Goal: Task Accomplishment & Management: Use online tool/utility

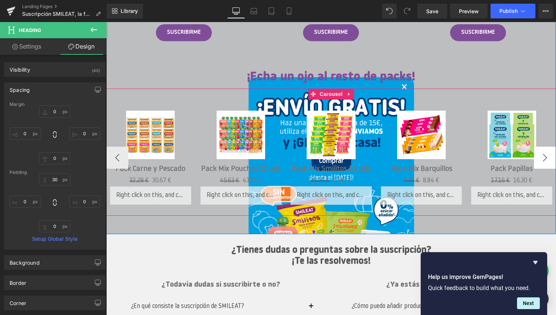
click at [547, 161] on button "›" at bounding box center [545, 158] width 22 height 22
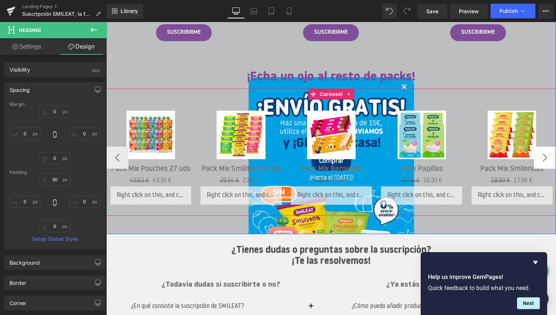
click at [547, 161] on button "›" at bounding box center [545, 158] width 22 height 22
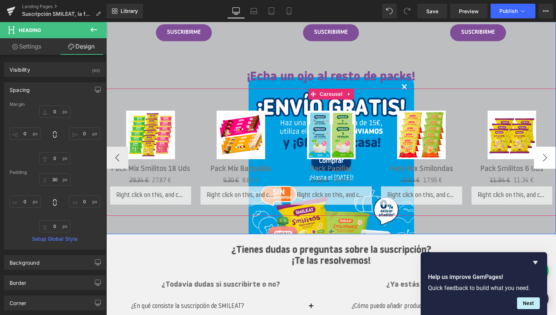
click at [547, 161] on button "›" at bounding box center [545, 158] width 22 height 22
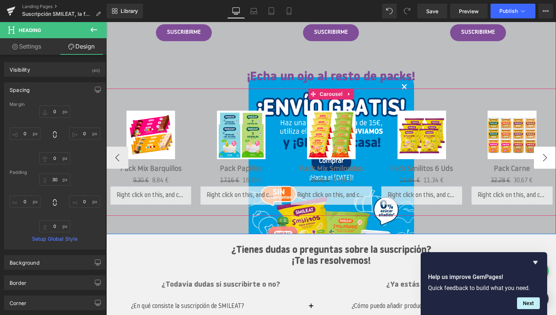
click at [547, 161] on button "›" at bounding box center [545, 158] width 22 height 22
click at [118, 159] on button "‹" at bounding box center [117, 158] width 22 height 22
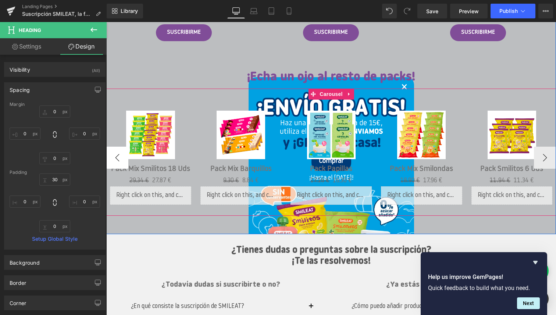
click at [118, 159] on button "‹" at bounding box center [117, 158] width 22 height 22
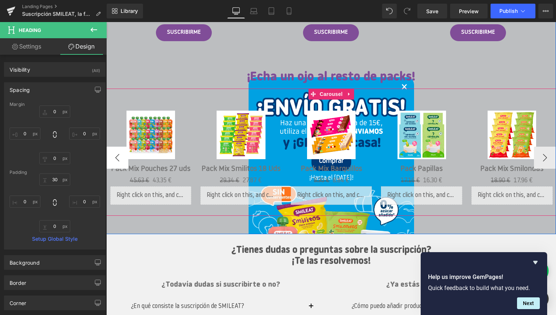
click at [118, 159] on button "‹" at bounding box center [117, 158] width 22 height 22
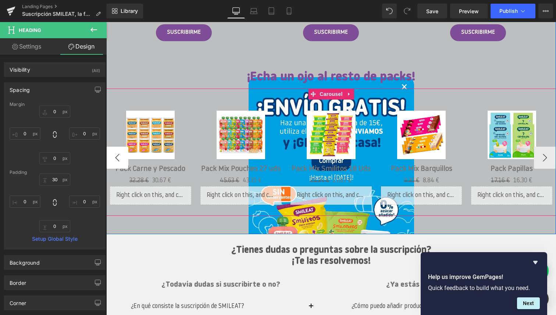
click at [118, 159] on button "‹" at bounding box center [117, 158] width 22 height 22
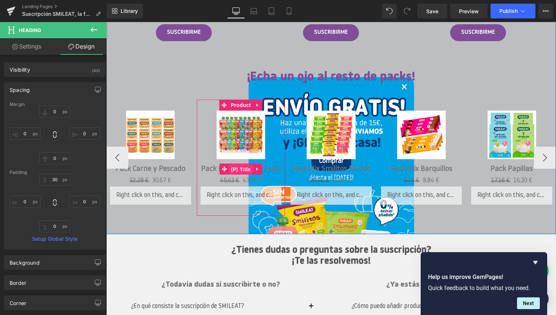
click at [239, 168] on span "(P) Title" at bounding box center [241, 169] width 24 height 11
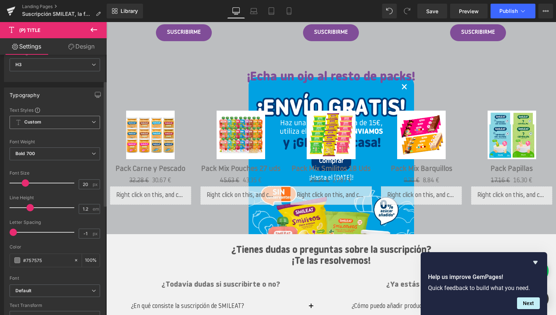
scroll to position [62, 0]
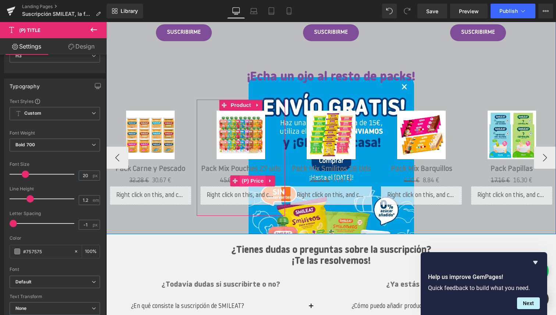
click at [250, 179] on span "(P) Price" at bounding box center [253, 180] width 26 height 11
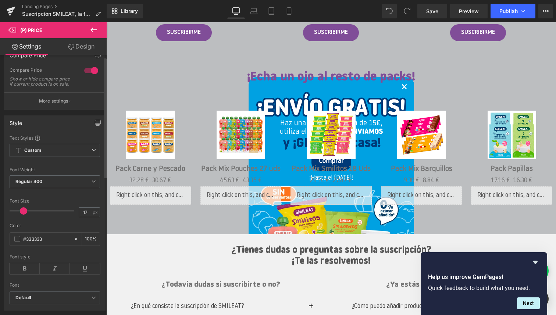
scroll to position [0, 0]
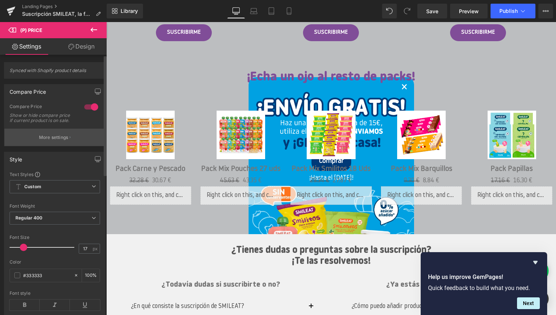
click at [56, 146] on button "More settings" at bounding box center [54, 137] width 101 height 17
click at [248, 195] on body "Saltar al contenido ¡ENVÍO GRATIS +30€! ¡ENVÍO GRATIS +30€! COMPRAR ONLINE Alim…" at bounding box center [330, 93] width 449 height 1832
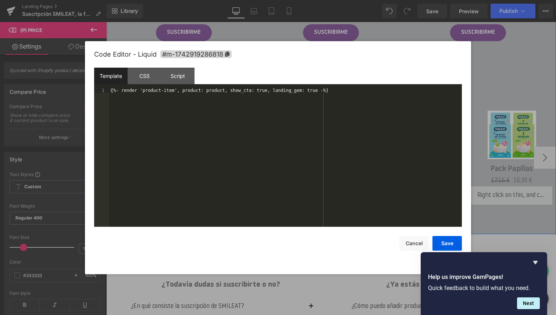
click at [250, 193] on div "Liquid" at bounding box center [240, 195] width 81 height 18
click at [237, 114] on div "{%- render 'product-item', product: product, show_cta: true, landing_gem: true …" at bounding box center [285, 162] width 352 height 149
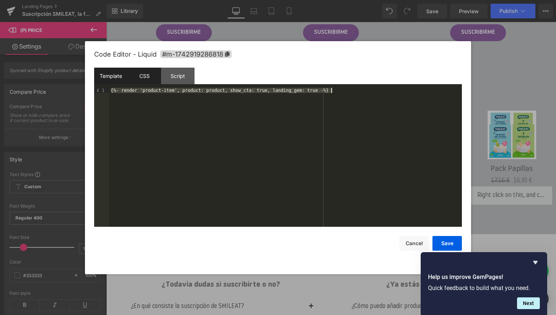
click at [144, 80] on div "CSS" at bounding box center [144, 76] width 33 height 17
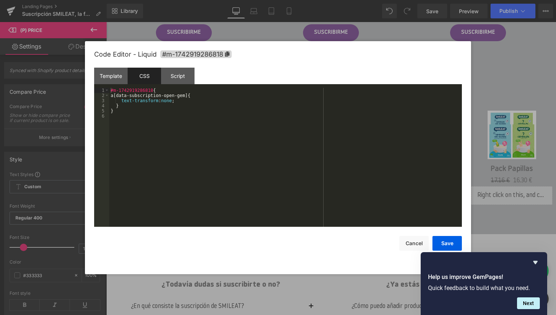
click at [195, 121] on div "#m-1742919286818 { a[data-subscription-open-gem]{ text-transform : none ; } }" at bounding box center [285, 162] width 352 height 149
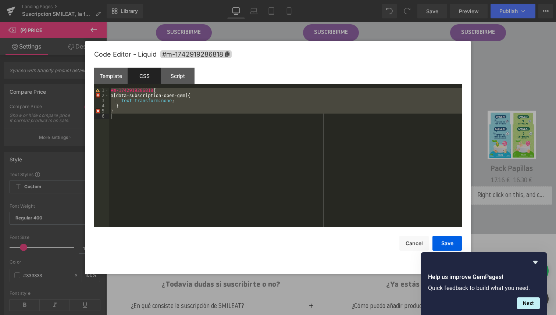
click at [192, 102] on div "#m-1742919286818 { a[data-subscription-open-gem]{ text-transform : none ; } }" at bounding box center [285, 162] width 352 height 149
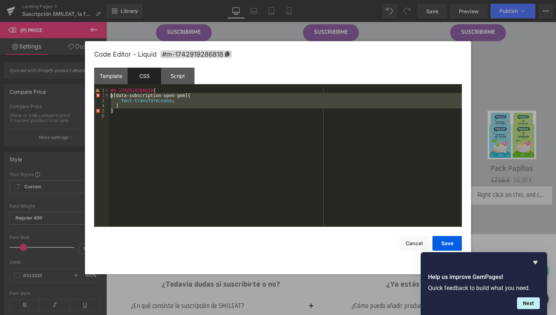
drag, startPoint x: 126, startPoint y: 108, endPoint x: 108, endPoint y: 98, distance: 21.2
click at [108, 98] on pre "1 2 3 4 5 6 #m-1742919286818 { a[data-subscription-open-gem]{ text-transform : …" at bounding box center [277, 157] width 367 height 139
click at [177, 79] on div "Script" at bounding box center [177, 76] width 33 height 17
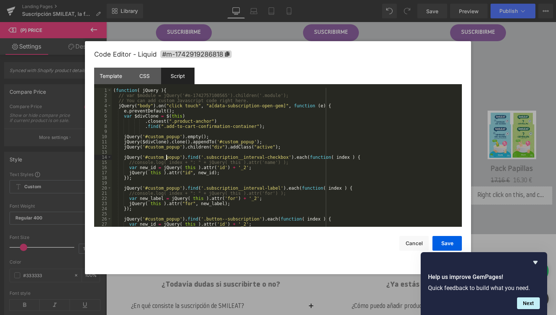
click at [168, 156] on div "( function ( jQuery ) { // var $module = jQuery('#m-1742757100565').children('.…" at bounding box center [285, 162] width 347 height 149
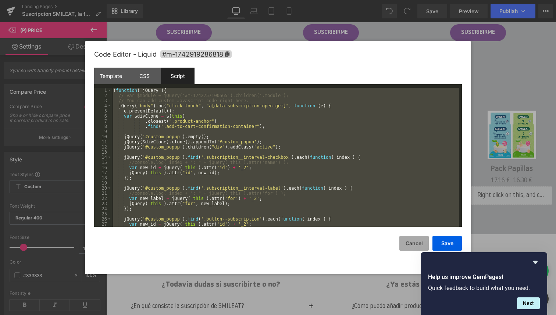
click at [416, 245] on button "Cancel" at bounding box center [413, 243] width 29 height 15
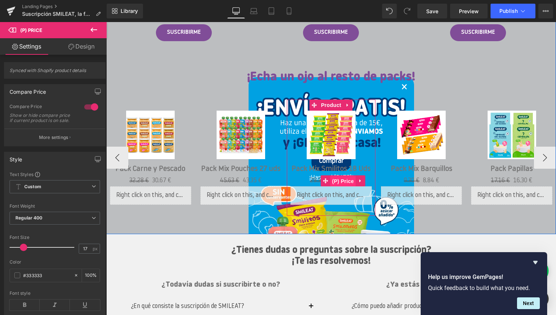
click at [342, 177] on span "(P) Price" at bounding box center [343, 181] width 26 height 11
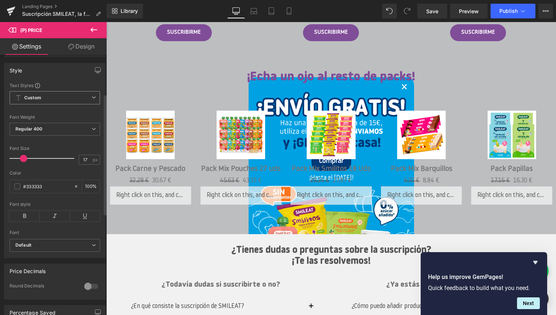
scroll to position [96, 0]
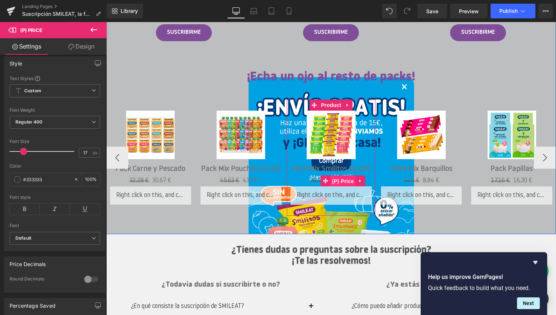
click at [342, 181] on span "(P) Price" at bounding box center [343, 181] width 26 height 11
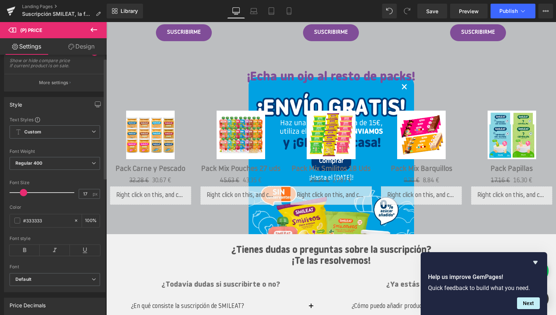
scroll to position [0, 0]
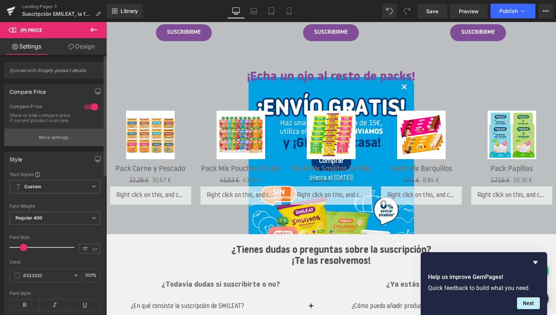
click at [54, 141] on p "More settings" at bounding box center [53, 137] width 29 height 7
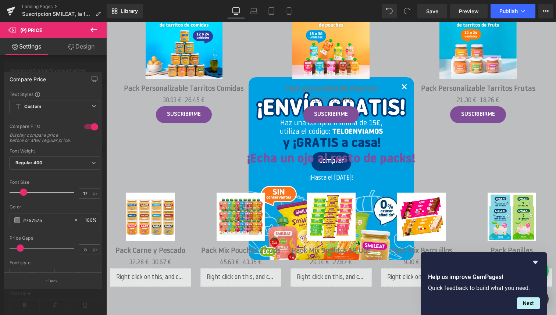
scroll to position [762, 0]
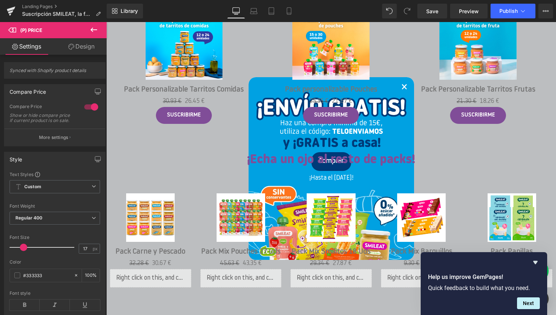
click at [336, 273] on body "Saltar al contenido ¡ENVÍO GRATIS +30€! ¡ENVÍO GRATIS +30€! COMPRAR ONLINE Alim…" at bounding box center [330, 176] width 449 height 1832
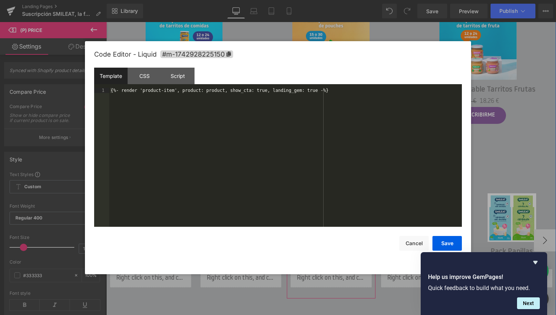
click at [339, 274] on div "Liquid" at bounding box center [330, 278] width 81 height 18
click at [228, 108] on div "{%- render 'product-item', product: product, show_cta: true, landing_gem: true …" at bounding box center [285, 162] width 352 height 149
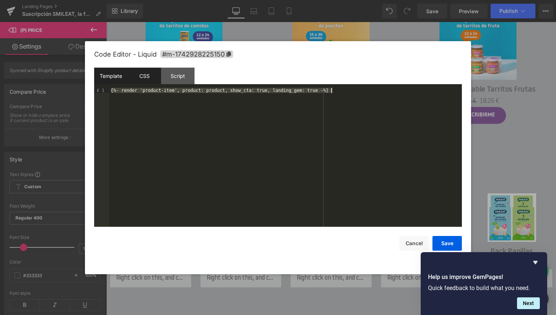
click at [151, 79] on div "CSS" at bounding box center [144, 76] width 33 height 17
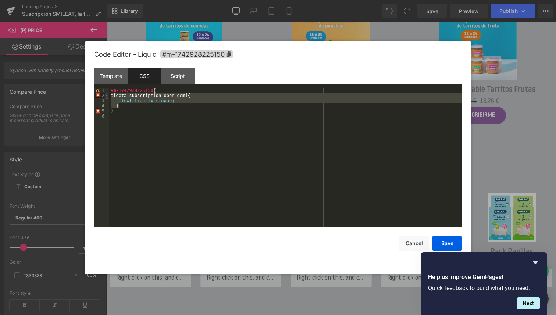
drag, startPoint x: 125, startPoint y: 106, endPoint x: 108, endPoint y: 96, distance: 19.6
click at [108, 96] on pre "1 2 3 4 5 6 #m-1742928225150 { a[data-subscription-open-gem]{ text-transform : …" at bounding box center [277, 157] width 367 height 139
click at [181, 76] on div "Script" at bounding box center [177, 76] width 33 height 17
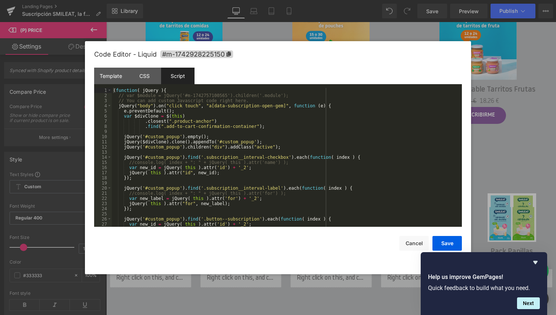
click at [177, 150] on div "( function ( jQuery ) { // var $module = jQuery('#m-1742757100565').children('.…" at bounding box center [285, 162] width 347 height 149
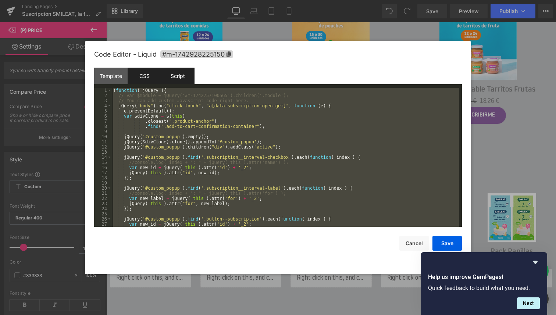
click at [148, 78] on div "CSS" at bounding box center [144, 76] width 33 height 17
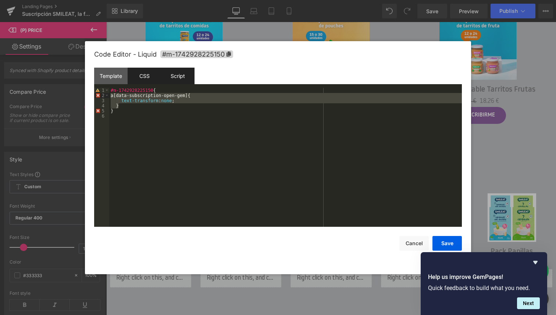
click at [183, 79] on div "Script" at bounding box center [177, 76] width 33 height 17
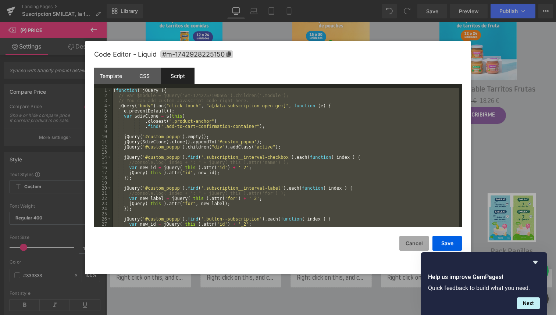
click at [409, 240] on button "Cancel" at bounding box center [413, 243] width 29 height 15
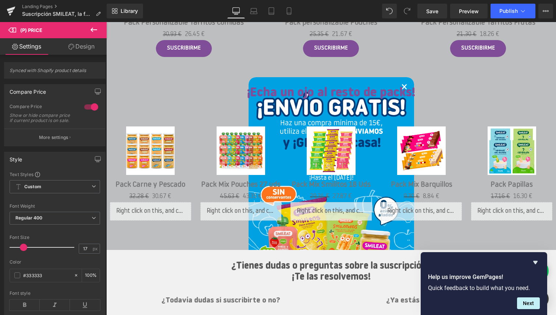
scroll to position [835, 0]
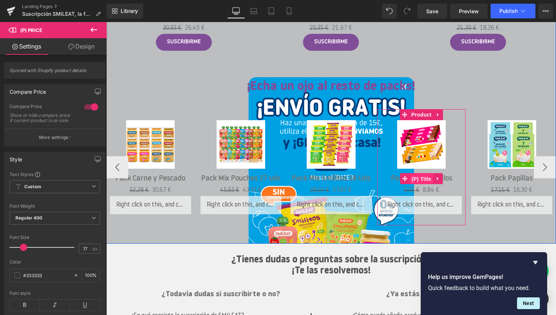
click at [425, 178] on span "(P) Title" at bounding box center [421, 178] width 24 height 11
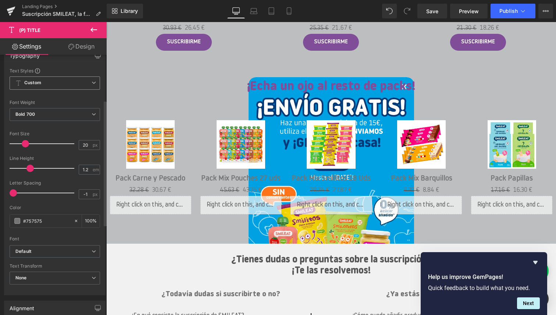
scroll to position [94, 0]
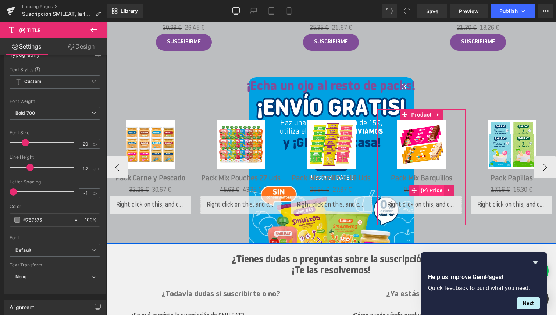
click at [431, 189] on span "(P) Price" at bounding box center [432, 190] width 26 height 11
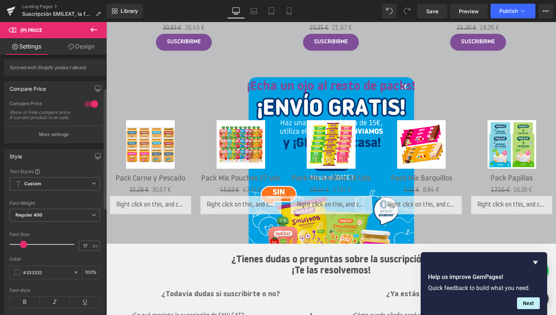
scroll to position [0, 0]
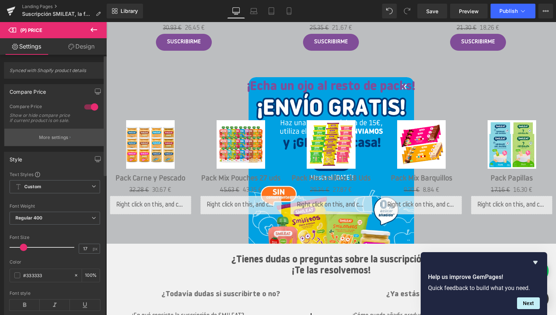
click at [58, 141] on p "More settings" at bounding box center [53, 137] width 29 height 7
click at [422, 208] on body "Saltar al contenido ¡ENVÍO GRATIS +30€! ¡ENVÍO GRATIS +30€! COMPRAR ONLINE Alim…" at bounding box center [330, 103] width 449 height 1832
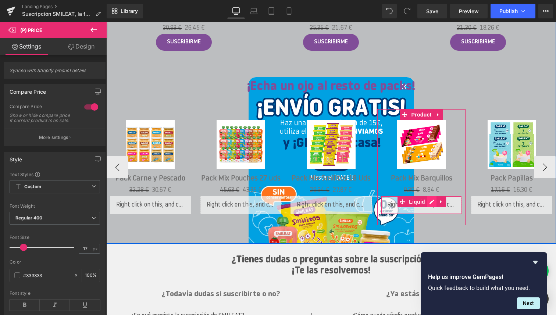
click at [432, 202] on div "Liquid" at bounding box center [421, 205] width 81 height 18
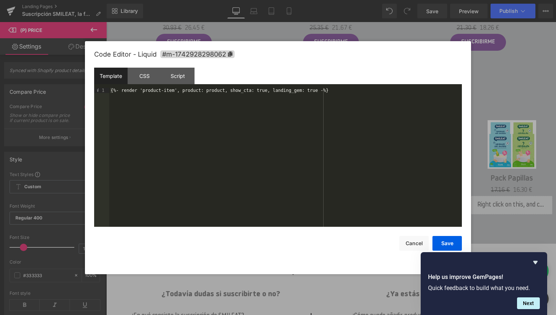
click at [201, 97] on div "{%- render 'product-item', product: product, show_cta: true, landing_gem: true …" at bounding box center [285, 162] width 352 height 149
click at [147, 78] on div "CSS" at bounding box center [144, 76] width 33 height 17
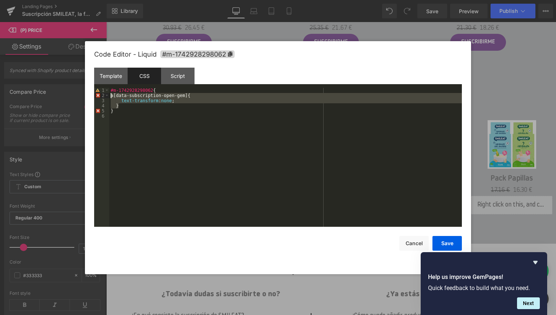
drag, startPoint x: 128, startPoint y: 107, endPoint x: 109, endPoint y: 97, distance: 21.4
click at [109, 97] on div "#m-1742928298062 { a[data-subscription-open-gem]{ text-transform : none ; } }" at bounding box center [285, 162] width 352 height 149
click at [177, 77] on div "Script" at bounding box center [177, 76] width 33 height 17
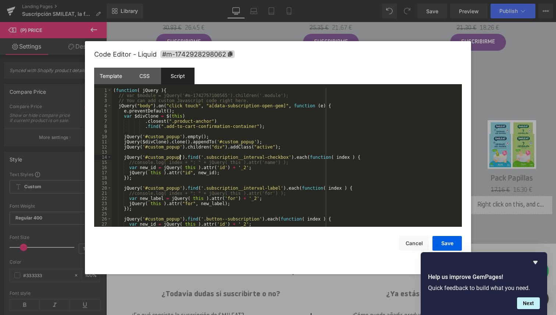
click at [180, 158] on div "( function ( jQuery ) { // var $module = jQuery('#m-1742757100565').children('.…" at bounding box center [285, 162] width 347 height 149
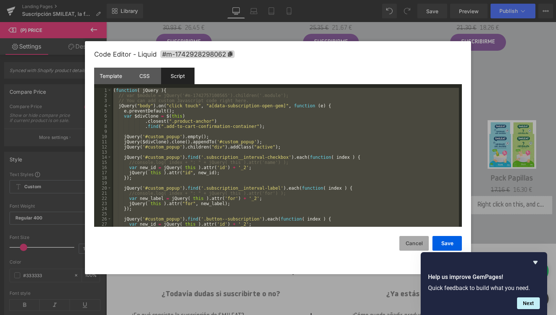
click at [408, 240] on button "Cancel" at bounding box center [413, 243] width 29 height 15
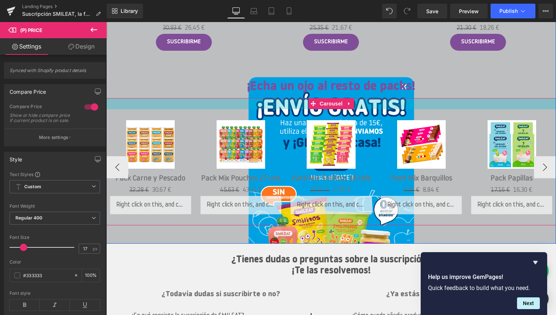
click at [412, 105] on div at bounding box center [330, 103] width 449 height 11
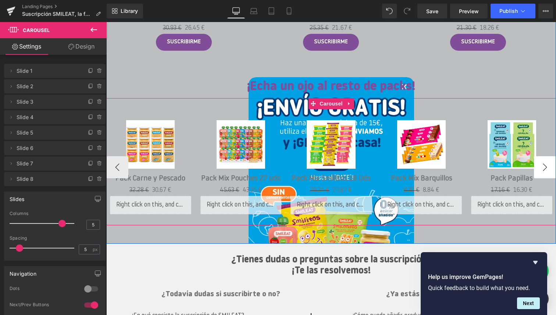
click at [543, 164] on button "›" at bounding box center [545, 167] width 22 height 22
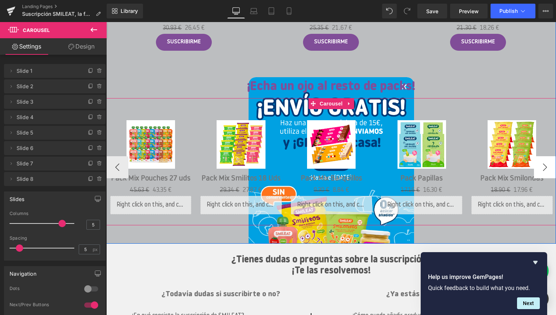
click at [544, 163] on button "›" at bounding box center [545, 167] width 22 height 22
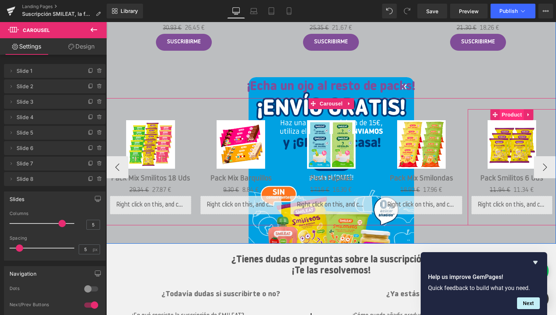
click at [512, 113] on span "Product" at bounding box center [511, 114] width 24 height 11
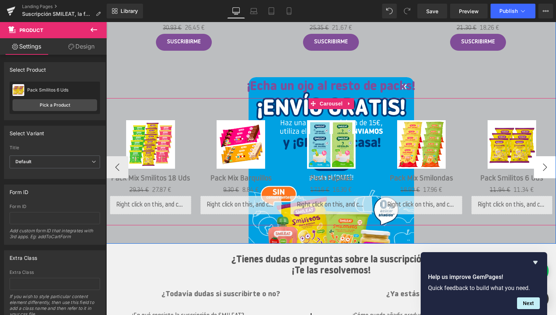
click at [545, 170] on button "›" at bounding box center [545, 167] width 22 height 22
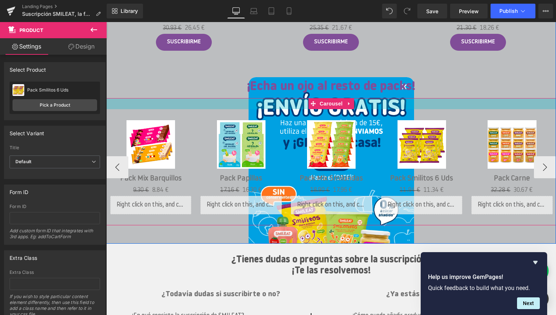
click at [187, 104] on div at bounding box center [330, 103] width 449 height 11
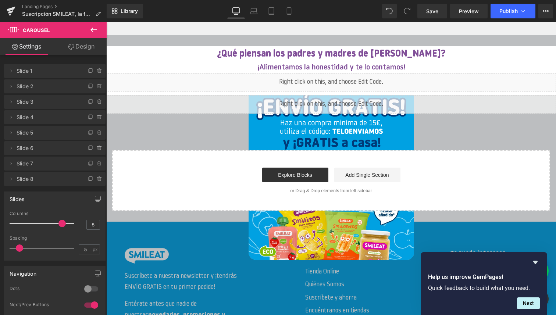
scroll to position [1511, 0]
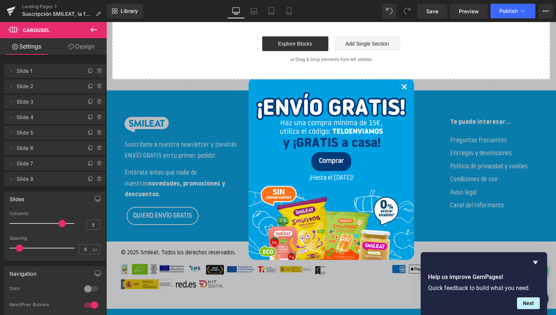
click at [403, 85] on link "×" at bounding box center [404, 88] width 6 height 22
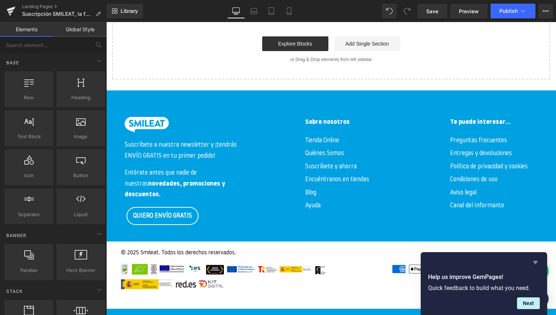
click at [535, 262] on icon "Hide survey" at bounding box center [535, 262] width 4 height 3
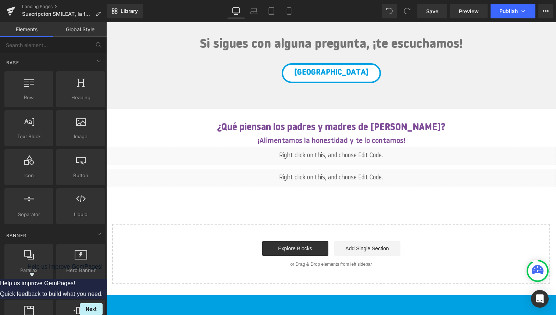
scroll to position [1296, 0]
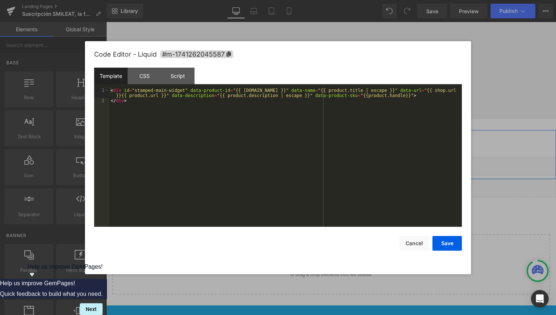
click at [341, 162] on div "Liquid" at bounding box center [330, 166] width 449 height 18
click at [220, 119] on div "< div id = "stamped-main-widget" data-product-id = "{{ [DOMAIN_NAME] }}" data-n…" at bounding box center [285, 165] width 352 height 154
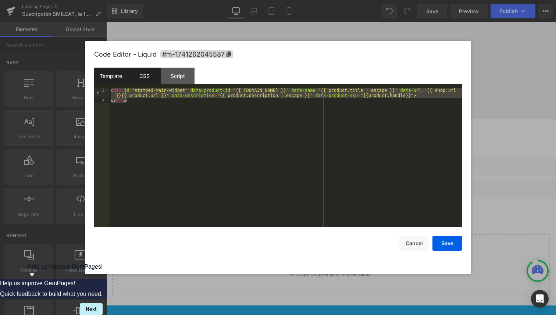
click at [149, 79] on div "CSS" at bounding box center [144, 76] width 33 height 17
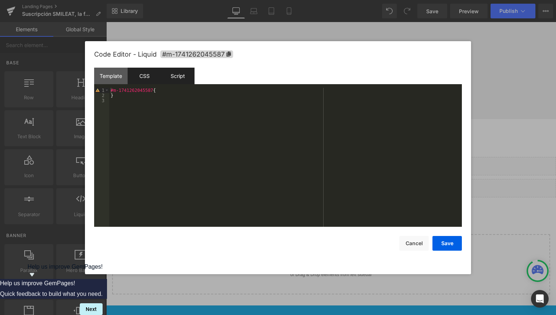
click at [175, 78] on div "Script" at bounding box center [177, 76] width 33 height 17
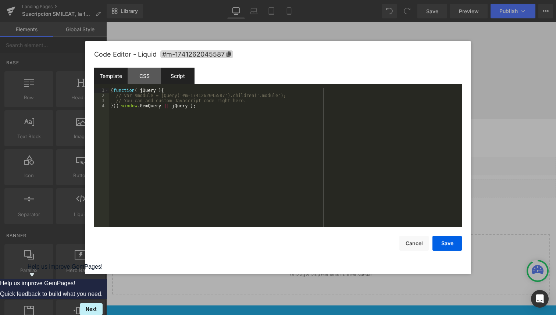
click at [112, 79] on div "Template" at bounding box center [110, 76] width 33 height 17
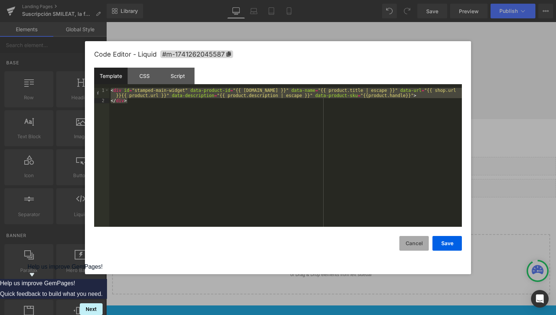
click at [411, 238] on button "Cancel" at bounding box center [413, 243] width 29 height 15
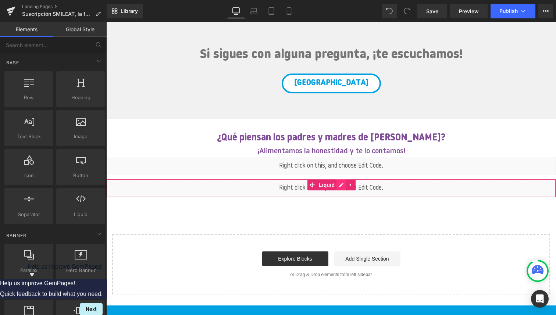
click at [340, 185] on div "Liquid" at bounding box center [330, 188] width 449 height 18
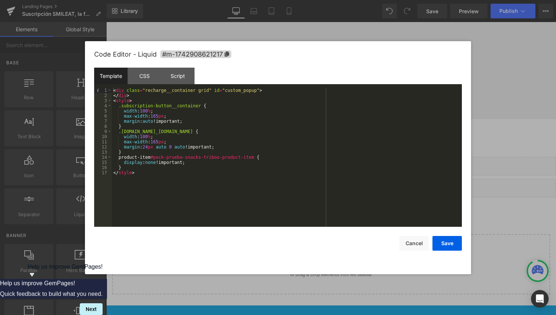
click at [217, 146] on div "< div class = "recharge__container grid" id = "custom_popup" > </ div > < style…" at bounding box center [287, 162] width 350 height 149
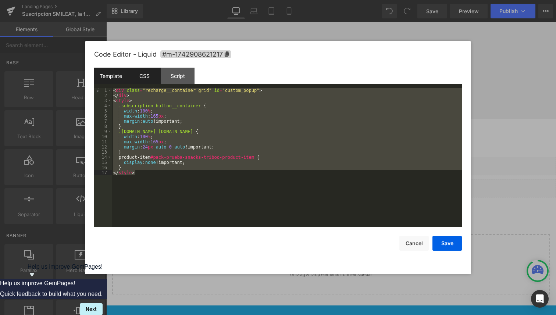
click at [149, 77] on div "CSS" at bounding box center [144, 76] width 33 height 17
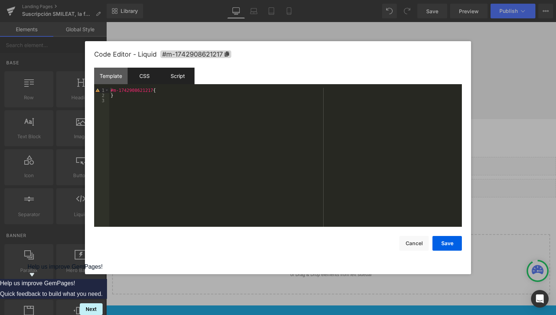
click at [183, 75] on div "Script" at bounding box center [177, 76] width 33 height 17
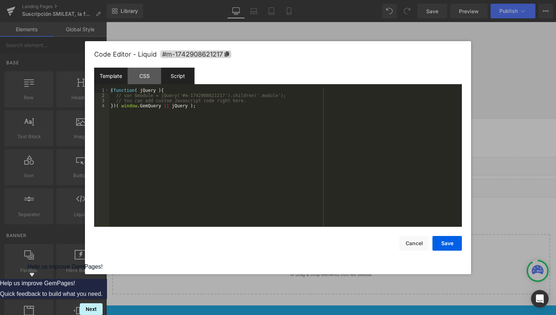
click at [116, 78] on div "Template" at bounding box center [110, 76] width 33 height 17
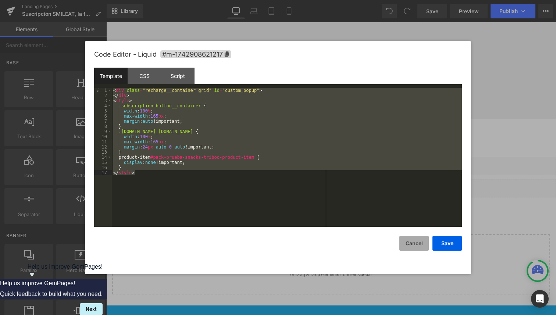
click at [416, 246] on button "Cancel" at bounding box center [413, 243] width 29 height 15
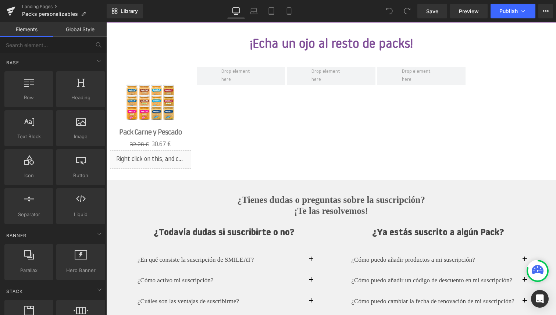
scroll to position [637, 0]
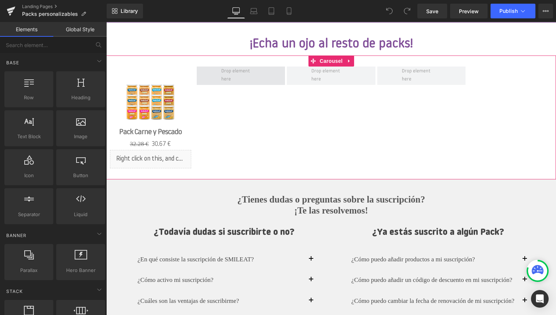
click at [244, 77] on span at bounding box center [241, 75] width 44 height 20
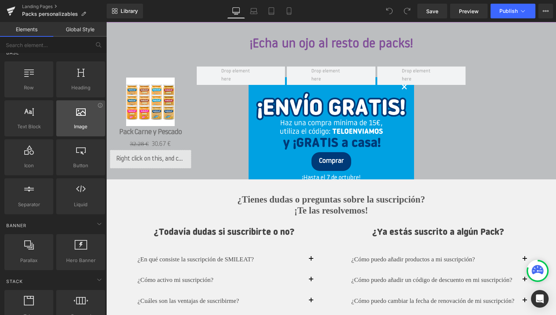
scroll to position [0, 0]
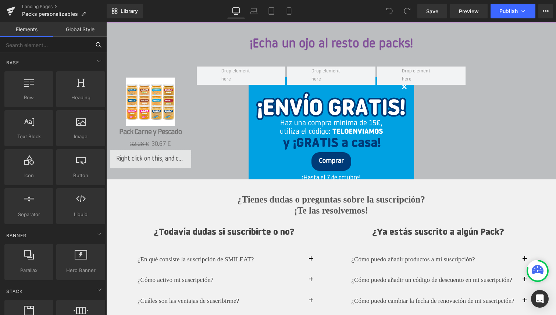
click at [37, 47] on input "text" at bounding box center [45, 45] width 90 height 16
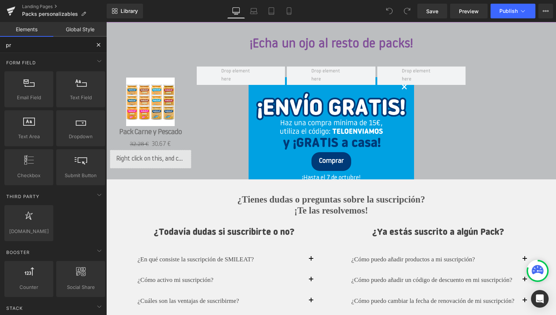
type input "pro"
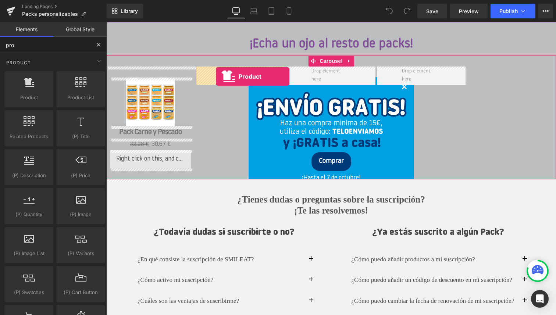
drag, startPoint x: 132, startPoint y: 110, endPoint x: 216, endPoint y: 76, distance: 90.1
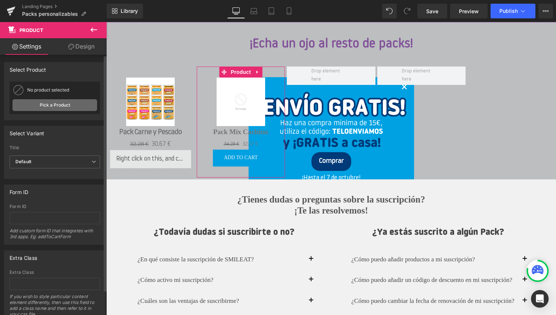
click at [58, 104] on link "Pick a Product" at bounding box center [54, 105] width 85 height 12
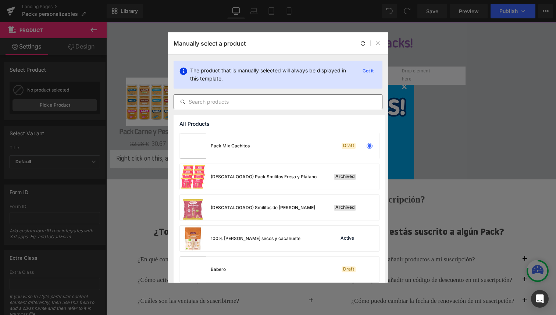
click at [243, 103] on input "text" at bounding box center [278, 101] width 208 height 9
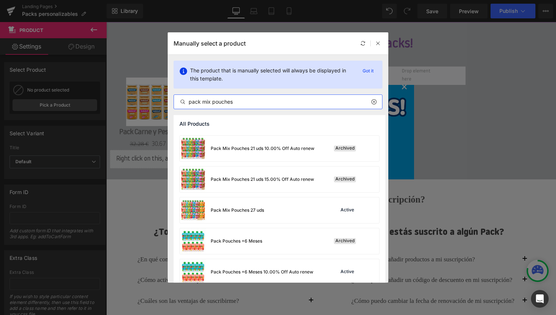
scroll to position [284, 0]
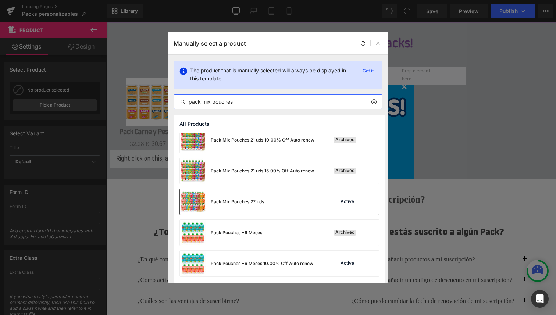
type input "pack mix pouches"
click at [273, 200] on div "Pack Mix Pouches 27 uds Active" at bounding box center [279, 202] width 199 height 26
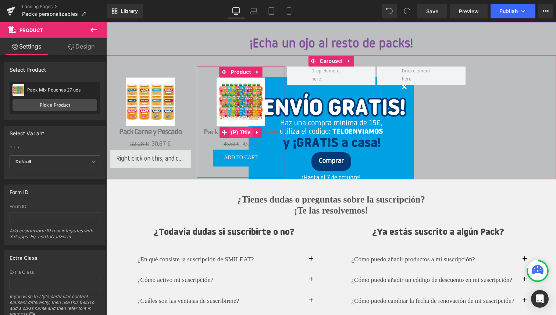
click at [238, 132] on span "(P) Title" at bounding box center [241, 132] width 24 height 11
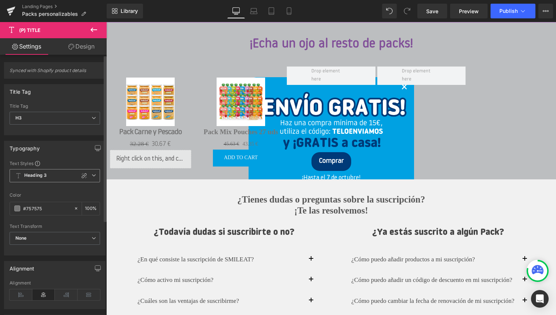
click at [59, 173] on span "Heading 3" at bounding box center [55, 175] width 90 height 13
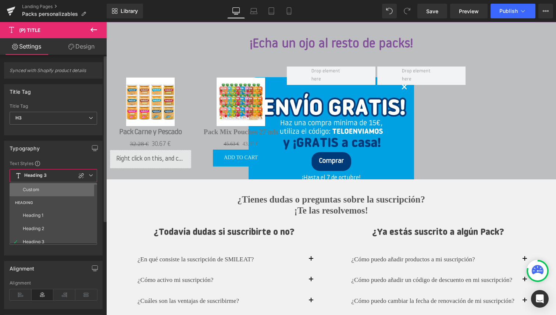
click at [52, 189] on li "Custom" at bounding box center [55, 189] width 91 height 13
type input "18.66"
type input "0"
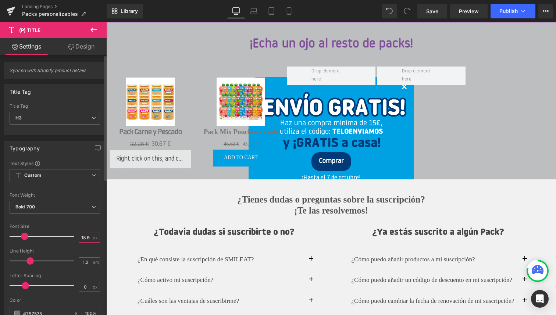
click at [84, 237] on input "18.66" at bounding box center [85, 237] width 13 height 9
type input "-24"
drag, startPoint x: 85, startPoint y: 287, endPoint x: 74, endPoint y: 287, distance: 11.0
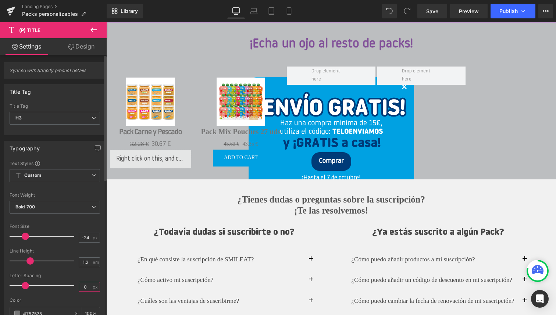
click at [74, 287] on div "Letter Spacing 0 px" at bounding box center [55, 285] width 90 height 25
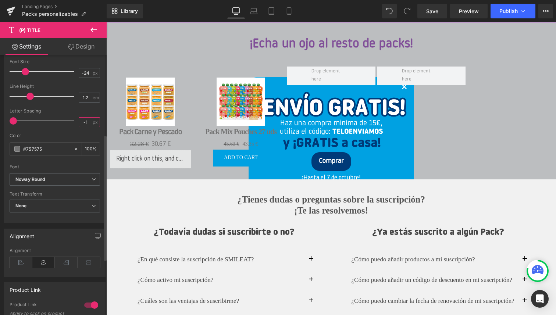
scroll to position [165, 0]
type input "-1"
click at [67, 177] on b "Noway Round" at bounding box center [53, 179] width 76 height 6
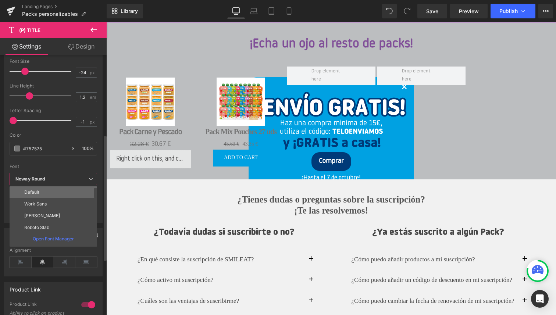
click at [57, 190] on li "Default" at bounding box center [55, 192] width 91 height 12
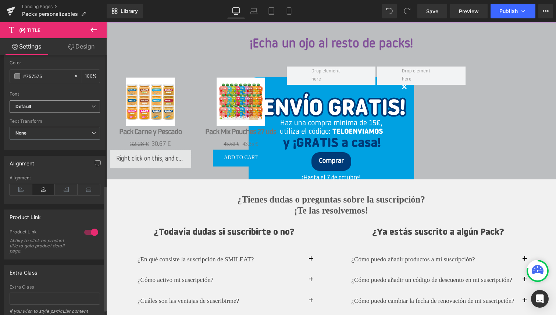
scroll to position [280, 0]
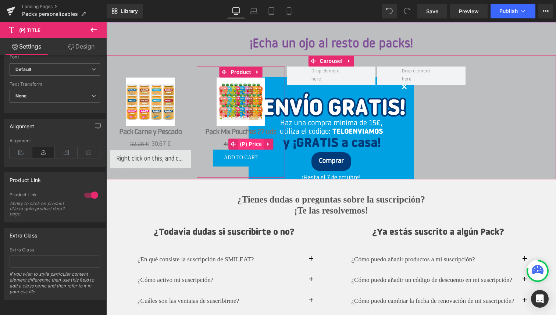
click at [248, 144] on span "(P) Price" at bounding box center [251, 144] width 26 height 11
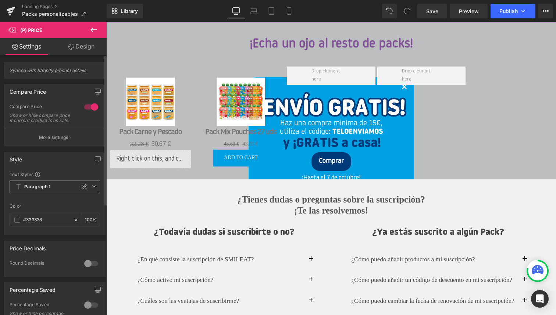
click at [49, 190] on b "Paragraph 1" at bounding box center [37, 187] width 26 height 6
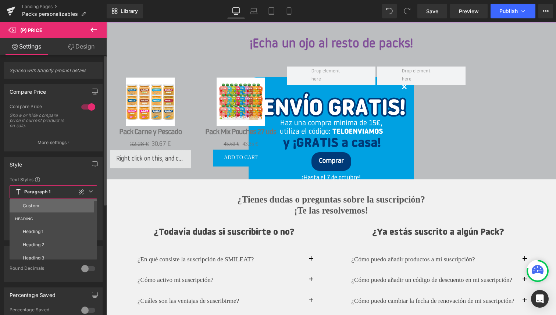
click at [43, 207] on li "Custom" at bounding box center [55, 205] width 91 height 13
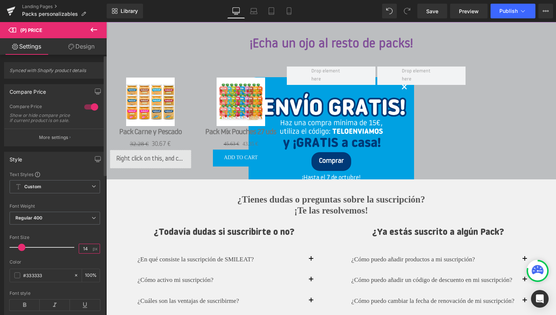
drag, startPoint x: 85, startPoint y: 252, endPoint x: 72, endPoint y: 252, distance: 12.9
click at [72, 252] on div "Font Size 14 px" at bounding box center [55, 247] width 90 height 25
type input "17"
click at [76, 233] on div at bounding box center [55, 230] width 90 height 5
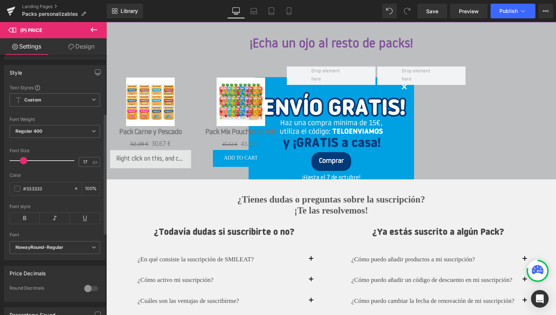
scroll to position [0, 0]
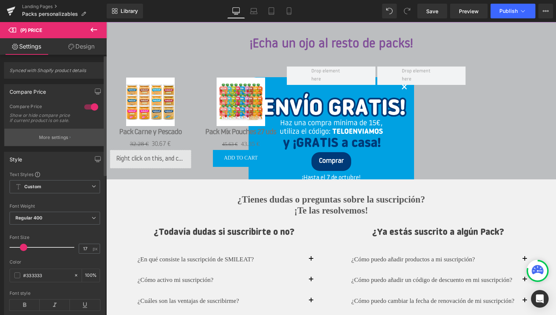
click at [62, 141] on p "More settings" at bounding box center [53, 137] width 29 height 7
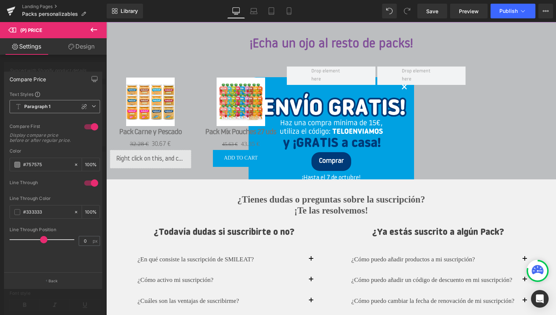
click at [62, 109] on span "Paragraph 1" at bounding box center [55, 106] width 90 height 13
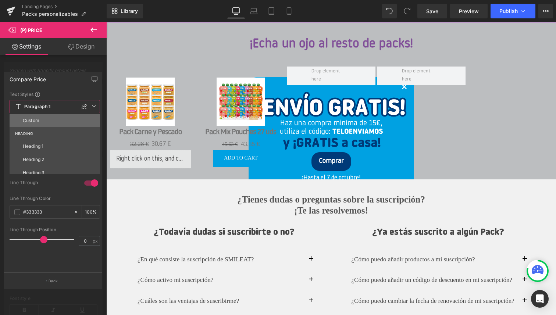
click at [58, 119] on li "Custom" at bounding box center [57, 120] width 94 height 13
type input "14"
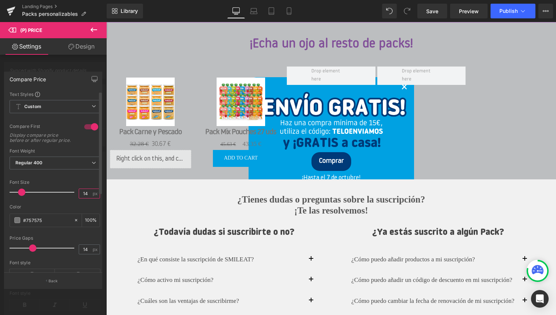
drag, startPoint x: 86, startPoint y: 200, endPoint x: 73, endPoint y: 199, distance: 13.2
click at [73, 199] on div "Font Size 14 px" at bounding box center [55, 192] width 90 height 25
type input "17"
drag, startPoint x: 86, startPoint y: 254, endPoint x: 74, endPoint y: 254, distance: 11.4
click at [74, 254] on div "Price Gaps 14 px" at bounding box center [55, 248] width 90 height 25
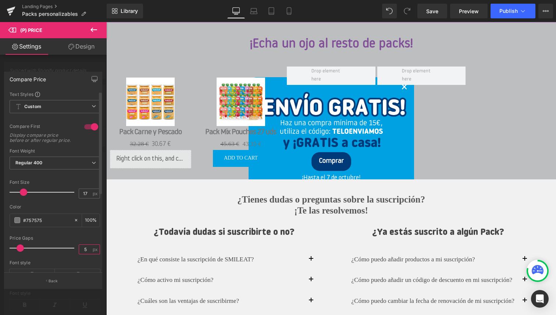
type input "5"
click at [61, 260] on div at bounding box center [55, 257] width 90 height 5
click at [95, 28] on icon at bounding box center [93, 29] width 9 height 9
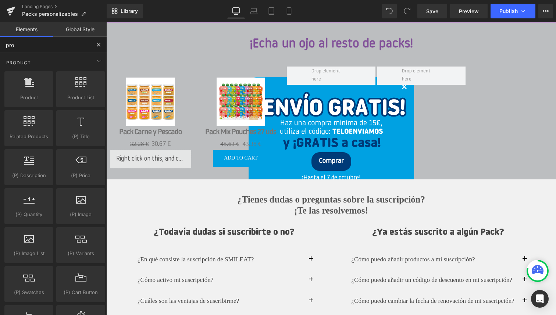
click at [51, 43] on input "pro" at bounding box center [45, 45] width 90 height 16
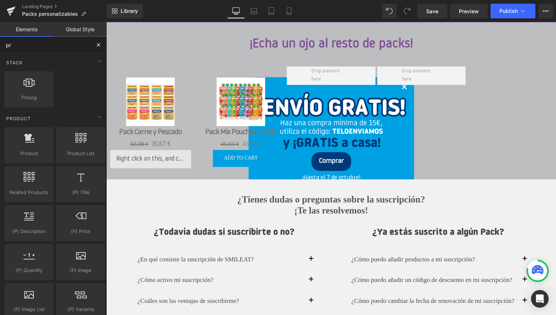
type input "p"
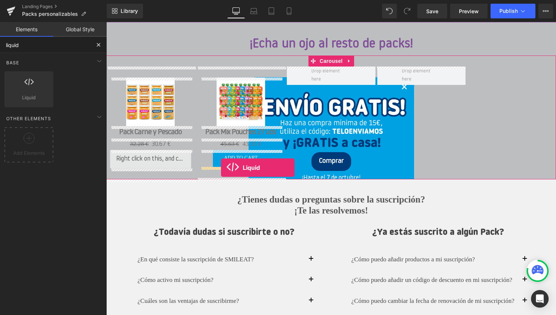
drag, startPoint x: 140, startPoint y: 115, endPoint x: 221, endPoint y: 168, distance: 96.7
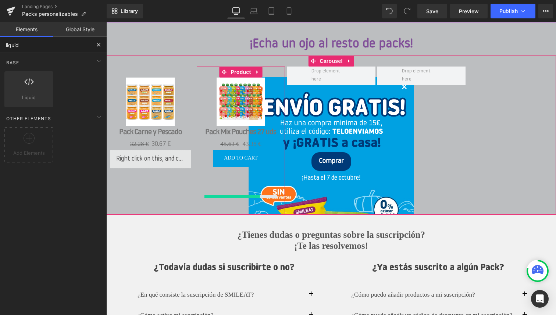
type input "liquid"
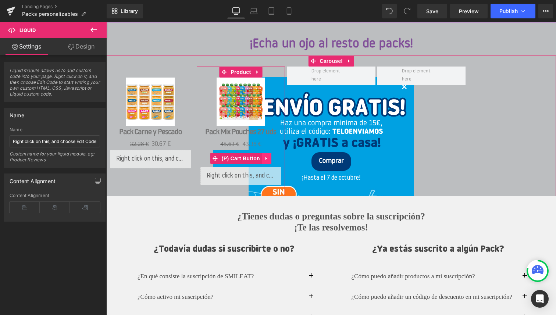
click at [268, 157] on icon at bounding box center [266, 158] width 5 height 6
click at [273, 159] on icon at bounding box center [271, 158] width 5 height 5
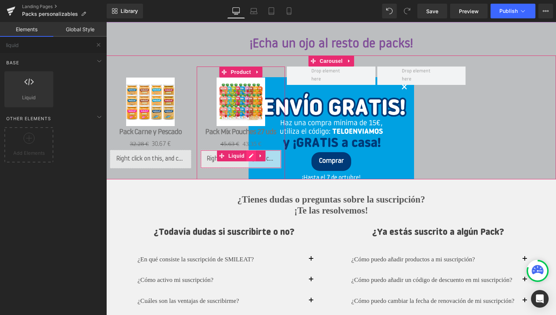
click at [249, 157] on div "Liquid" at bounding box center [240, 159] width 81 height 18
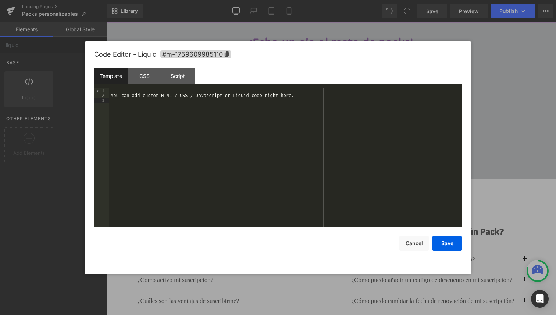
click at [199, 118] on div "You can add custom HTML / CSS / Javascript or Liquid code right here." at bounding box center [285, 162] width 352 height 149
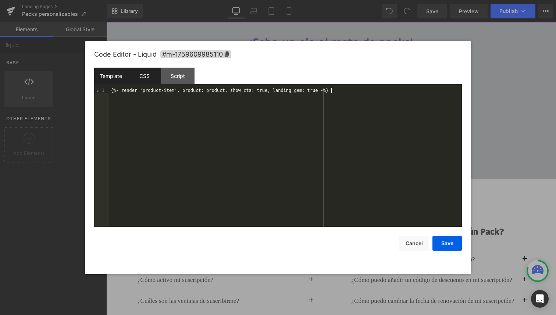
click at [145, 80] on div "CSS" at bounding box center [144, 76] width 33 height 17
click at [161, 91] on div "#m-1759609985110 { }" at bounding box center [285, 162] width 352 height 149
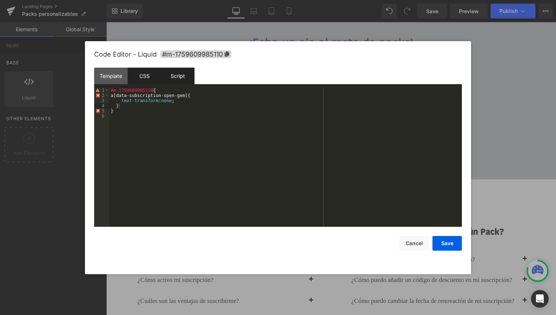
click at [178, 76] on div "Script" at bounding box center [177, 76] width 33 height 17
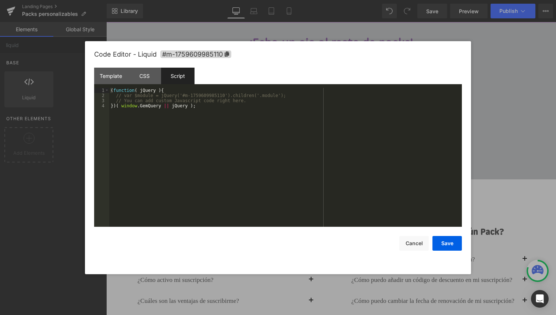
click at [191, 109] on div "( function ( jQuery ) { // var $module = jQuery('#m-1759609985110').children('.…" at bounding box center [285, 162] width 352 height 149
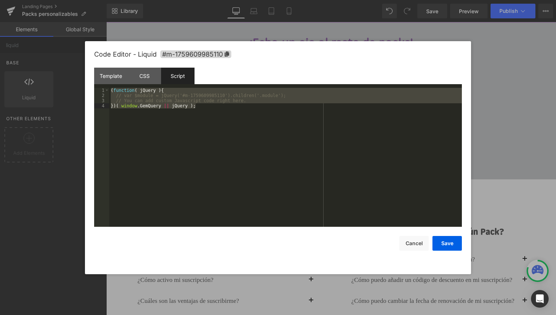
scroll to position [165, 0]
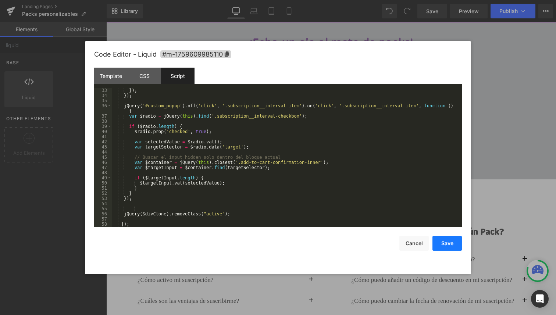
click at [453, 245] on button "Save" at bounding box center [446, 243] width 29 height 15
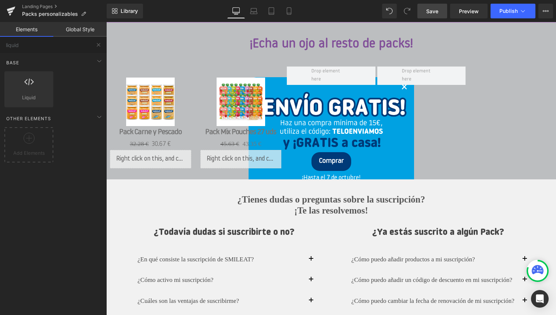
click at [435, 14] on span "Save" at bounding box center [432, 11] width 12 height 8
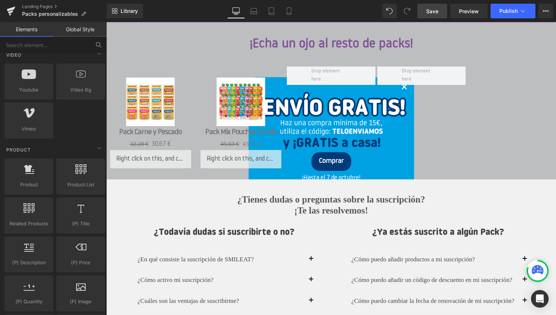
scroll to position [514, 0]
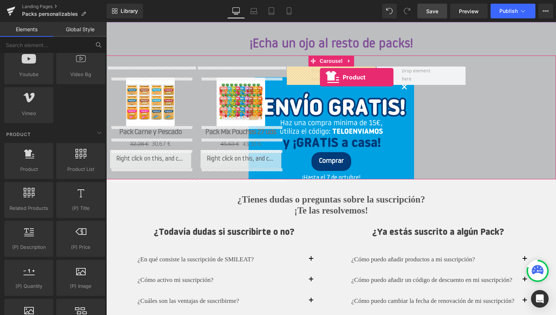
drag, startPoint x: 136, startPoint y: 183, endPoint x: 320, endPoint y: 77, distance: 212.2
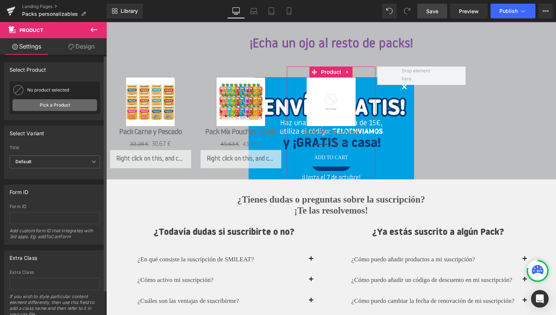
click at [66, 107] on link "Pick a Product" at bounding box center [54, 105] width 85 height 12
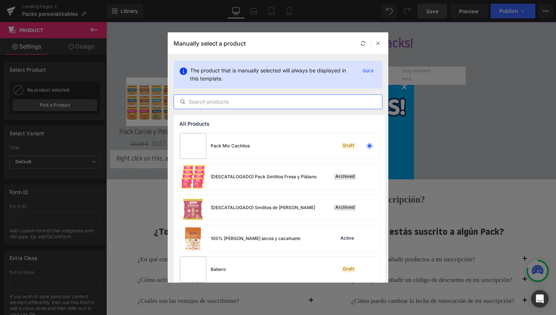
click at [230, 103] on input "text" at bounding box center [278, 101] width 208 height 9
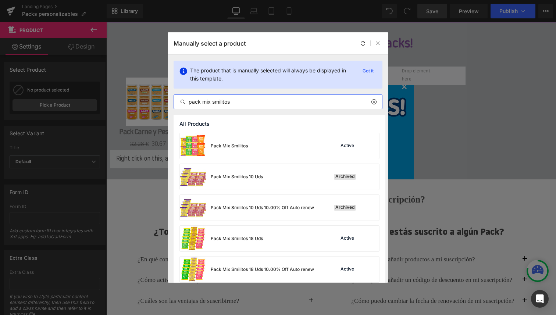
type input "pack mix smilitos"
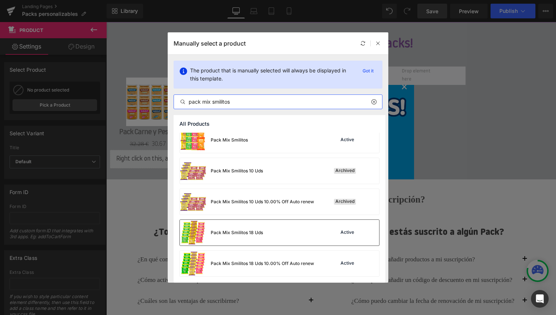
click at [261, 231] on div "Pack Mix Smilitos 18 Uds" at bounding box center [237, 232] width 52 height 7
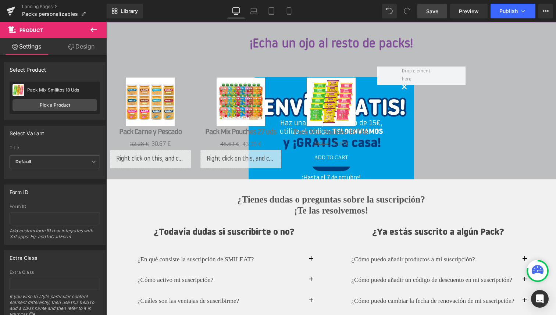
click at [93, 30] on icon at bounding box center [93, 29] width 9 height 9
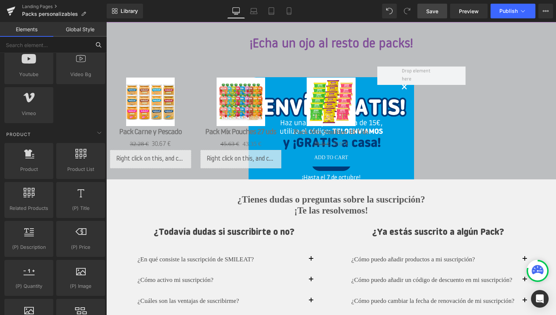
click at [47, 44] on input "text" at bounding box center [45, 45] width 90 height 16
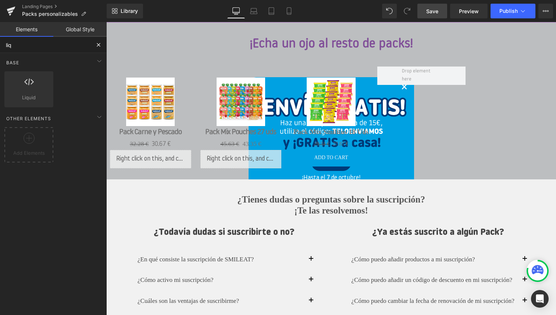
scroll to position [0, 0]
type input "liquid"
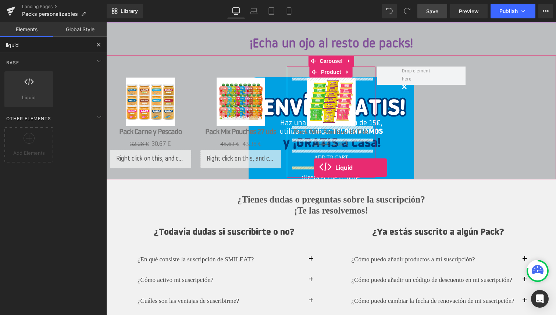
drag, startPoint x: 138, startPoint y: 119, endPoint x: 313, endPoint y: 168, distance: 181.8
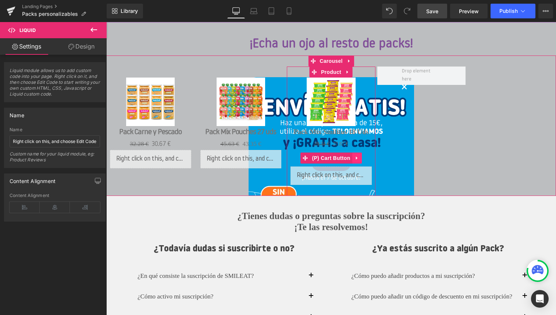
click at [356, 160] on icon at bounding box center [356, 158] width 5 height 6
click at [362, 159] on icon at bounding box center [361, 157] width 5 height 5
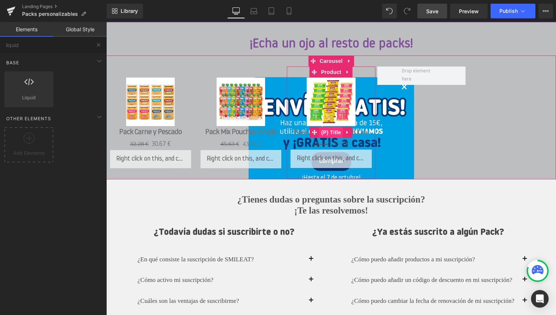
click at [331, 132] on span "(P) Title" at bounding box center [331, 132] width 24 height 11
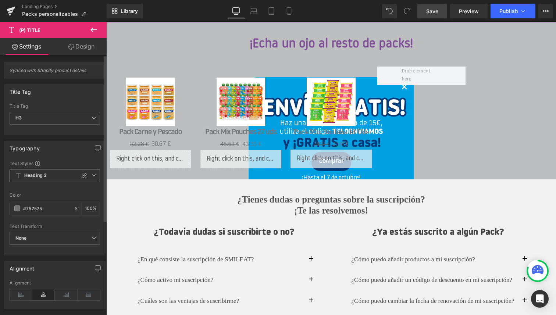
click at [43, 175] on b "Heading 3" at bounding box center [35, 175] width 22 height 6
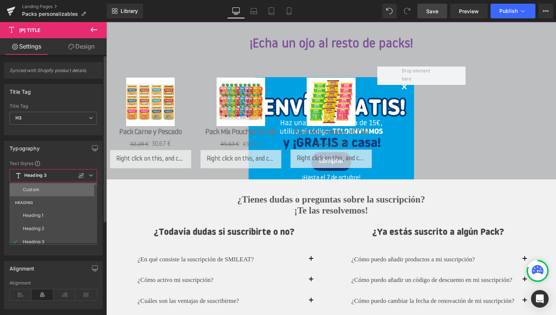
click at [39, 193] on li "Custom" at bounding box center [55, 189] width 91 height 13
type input "18.66"
type input "0"
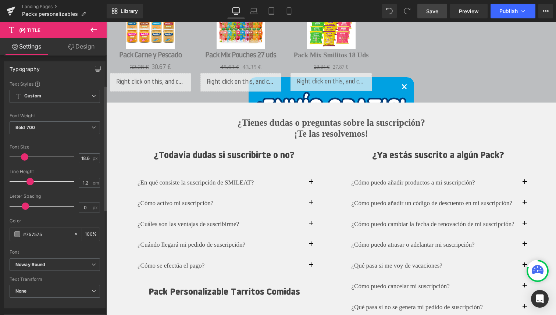
scroll to position [84, 0]
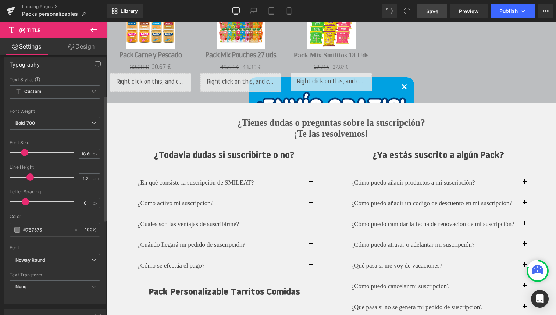
click at [47, 256] on span "Noway Round" at bounding box center [55, 260] width 90 height 13
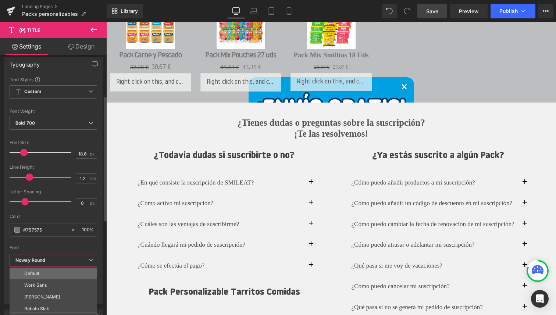
click at [44, 272] on li "Default" at bounding box center [55, 274] width 91 height 12
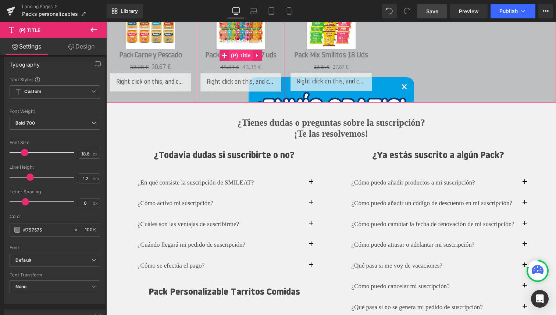
click at [246, 56] on span "(P) Title" at bounding box center [241, 55] width 24 height 11
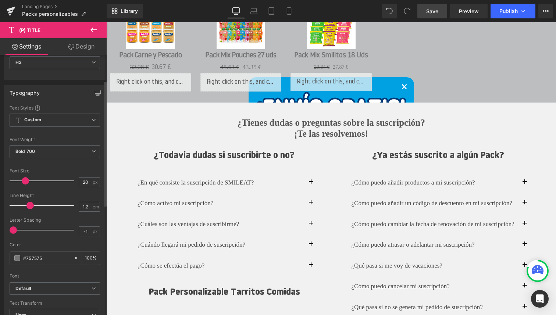
scroll to position [56, 0]
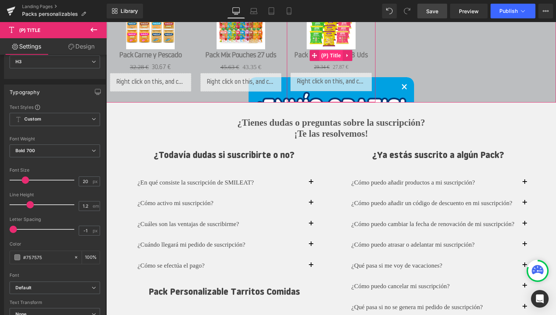
click at [329, 55] on span "(P) Title" at bounding box center [331, 55] width 24 height 11
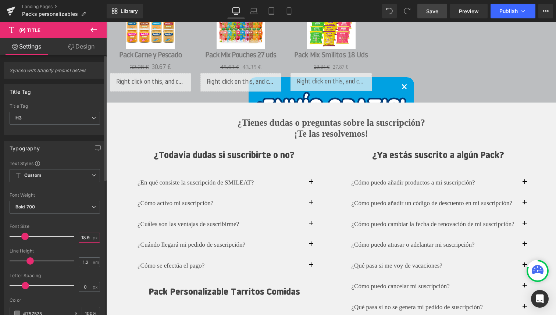
scroll to position [0, 0]
drag, startPoint x: 87, startPoint y: 238, endPoint x: 72, endPoint y: 237, distance: 15.8
click at [72, 237] on div "Font Size 18.66 px" at bounding box center [55, 236] width 90 height 25
type input "20"
drag, startPoint x: 86, startPoint y: 284, endPoint x: 77, endPoint y: 283, distance: 9.7
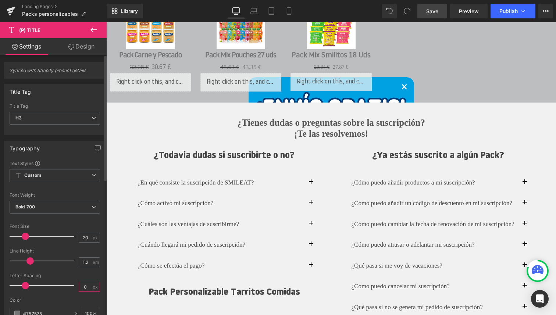
click at [79, 283] on input "0" at bounding box center [85, 286] width 13 height 9
type input "-1"
click at [62, 272] on div at bounding box center [55, 270] width 90 height 5
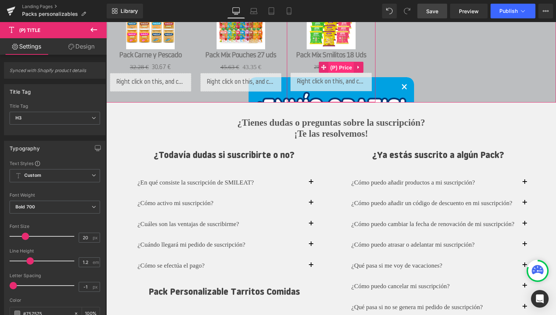
click at [336, 66] on span "(P) Price" at bounding box center [341, 67] width 26 height 11
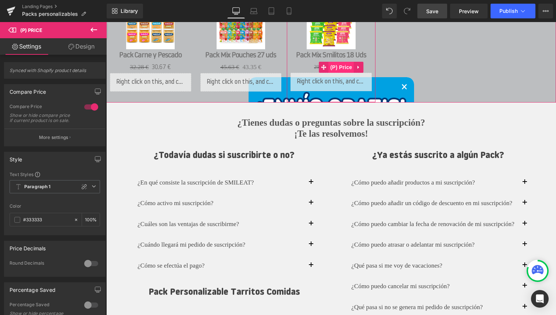
click at [337, 67] on span "(P) Price" at bounding box center [341, 67] width 26 height 11
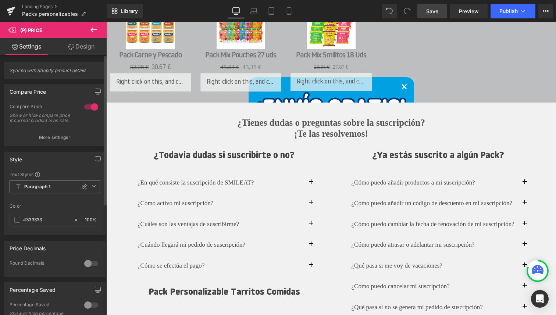
click at [52, 193] on span "Paragraph 1" at bounding box center [55, 186] width 90 height 13
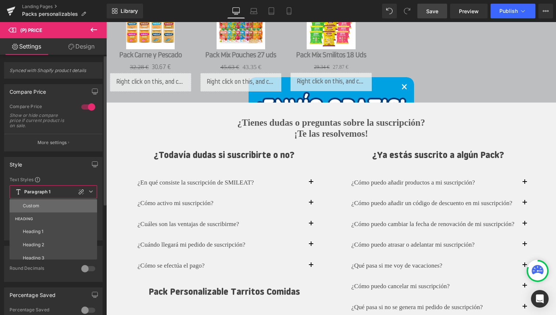
click at [43, 204] on li "Custom" at bounding box center [55, 205] width 91 height 13
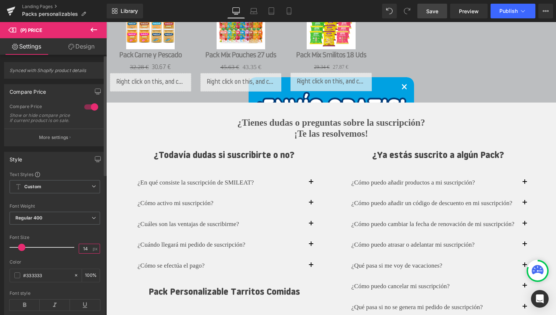
drag, startPoint x: 86, startPoint y: 252, endPoint x: 76, endPoint y: 252, distance: 9.6
click at [79, 252] on input "14" at bounding box center [85, 248] width 13 height 9
type input "17"
click at [54, 238] on div "Font Default Work Sans Josefin Sans Roboto Slab Lobster Lora Indie Flower Shado…" at bounding box center [55, 249] width 90 height 157
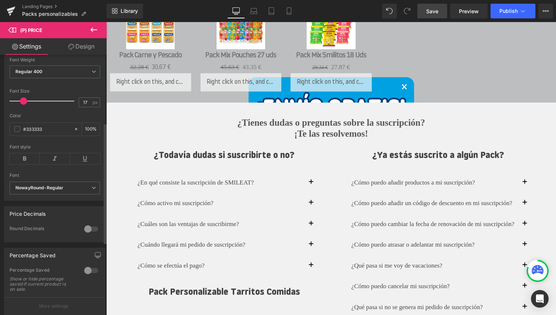
scroll to position [147, 0]
click at [55, 191] on b "NowayRound-Regular" at bounding box center [53, 187] width 76 height 6
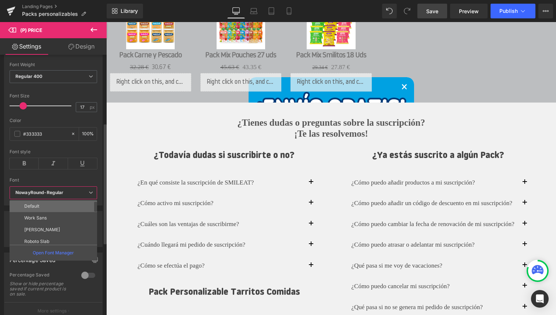
click at [46, 205] on li "Default" at bounding box center [55, 206] width 91 height 12
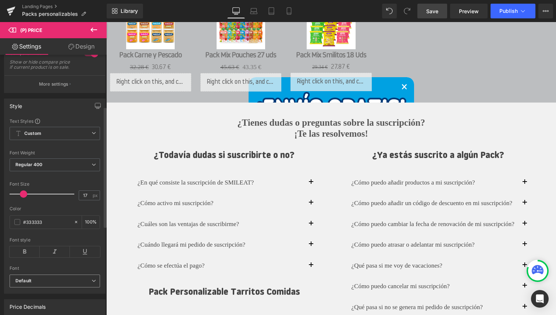
scroll to position [0, 0]
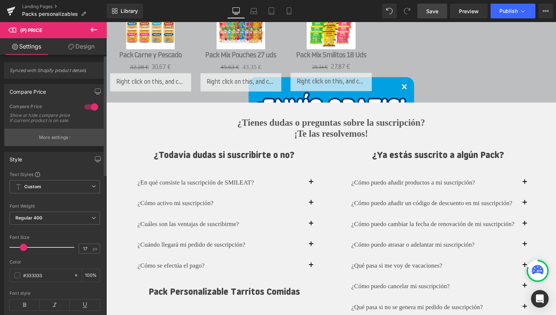
click at [55, 141] on p "More settings" at bounding box center [53, 137] width 29 height 7
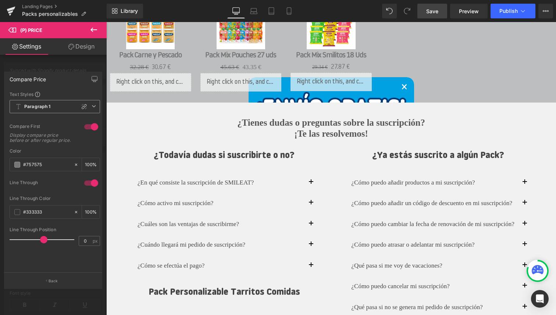
click at [59, 104] on span "Paragraph 1" at bounding box center [55, 106] width 90 height 13
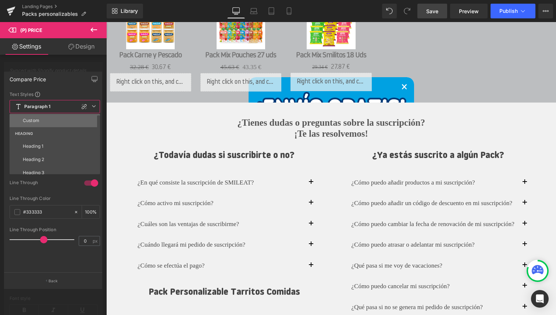
click at [47, 122] on li "Custom" at bounding box center [57, 120] width 94 height 13
type input "14"
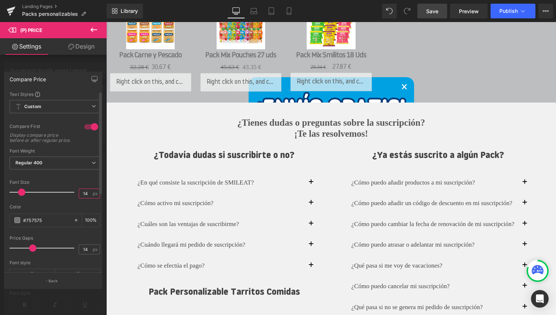
drag, startPoint x: 87, startPoint y: 198, endPoint x: 78, endPoint y: 197, distance: 8.8
click at [79, 197] on input "14" at bounding box center [85, 193] width 13 height 9
type input "17"
drag, startPoint x: 86, startPoint y: 254, endPoint x: 72, endPoint y: 252, distance: 14.0
click at [72, 252] on div "Price Gaps 14 px" at bounding box center [55, 248] width 90 height 25
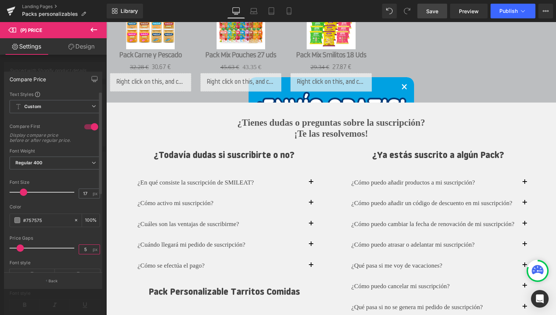
type input "5"
click at [60, 260] on div at bounding box center [55, 257] width 90 height 5
click at [340, 82] on body "Saltar al contenido ¡ENVÍO GRATIS +30€! ¡ENVÍO GRATIS +30€! COMPRAR ONLINE Alim…" at bounding box center [330, 19] width 449 height 1422
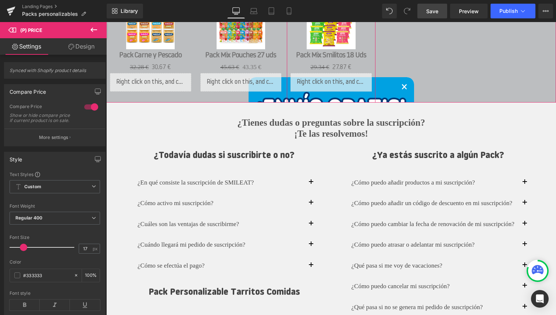
click at [342, 80] on div "Liquid" at bounding box center [330, 82] width 81 height 18
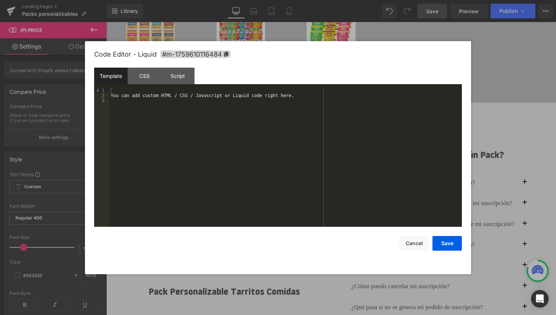
click at [221, 112] on div "You can add custom HTML / CSS / Javascript or Liquid code right here." at bounding box center [285, 162] width 352 height 149
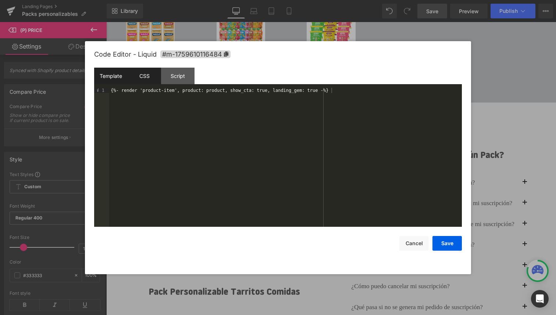
click at [152, 79] on div "CSS" at bounding box center [144, 76] width 33 height 17
click at [170, 91] on div "#m-1759610116484 { }" at bounding box center [285, 162] width 352 height 149
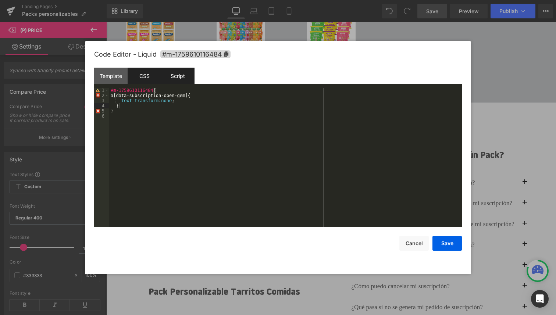
click at [183, 75] on div "Script" at bounding box center [177, 76] width 33 height 17
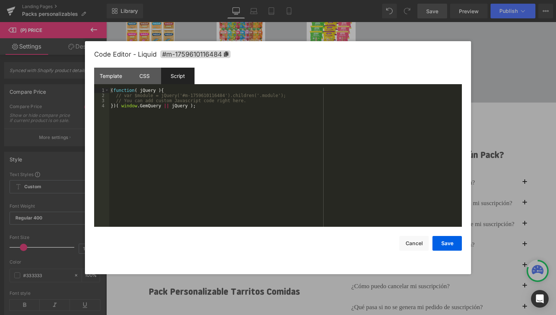
click at [188, 127] on div "( function ( jQuery ) { // var $module = jQuery('#m-1759610116484').children('.…" at bounding box center [285, 162] width 352 height 149
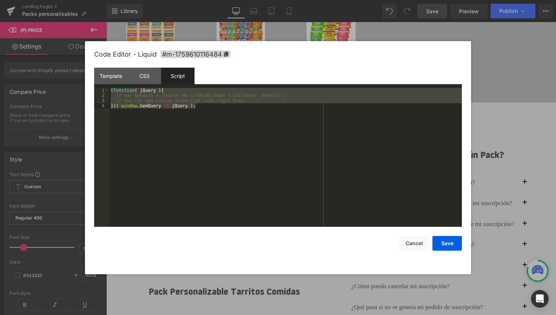
scroll to position [159, 0]
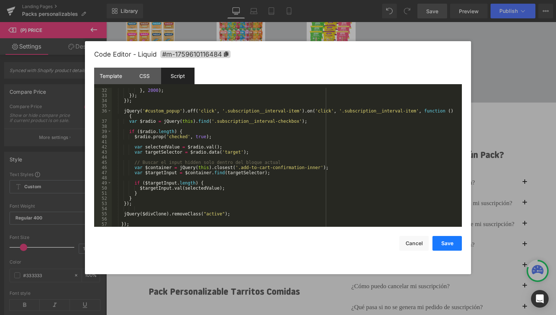
click at [448, 243] on button "Save" at bounding box center [446, 243] width 29 height 15
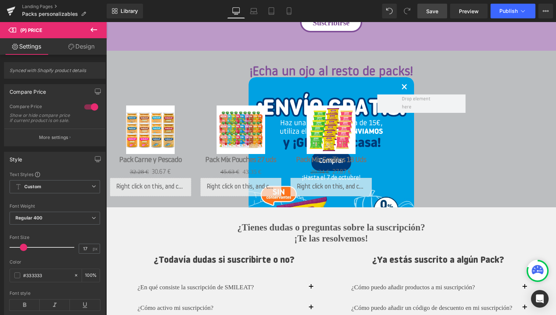
scroll to position [615, 0]
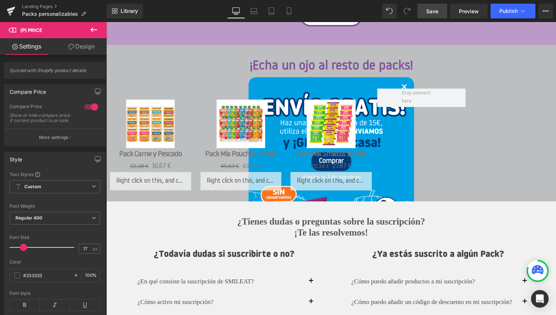
click at [95, 31] on icon at bounding box center [93, 29] width 9 height 9
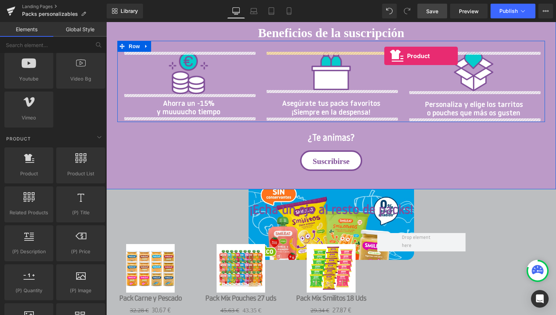
scroll to position [449, 0]
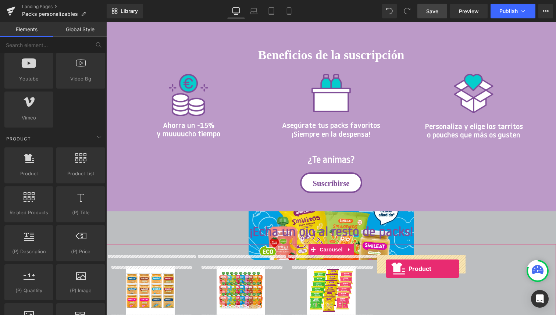
drag, startPoint x: 133, startPoint y: 192, endPoint x: 385, endPoint y: 269, distance: 263.8
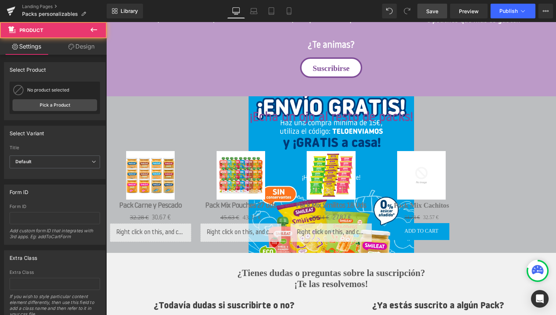
scroll to position [587, 0]
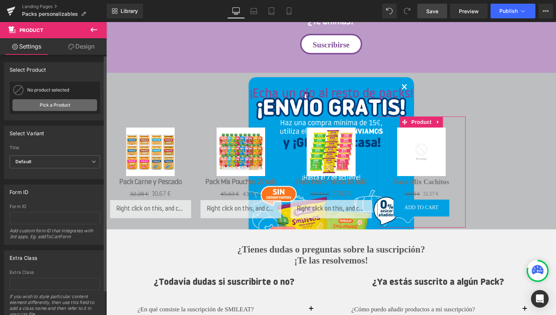
click at [76, 102] on link "Pick a Product" at bounding box center [54, 105] width 85 height 12
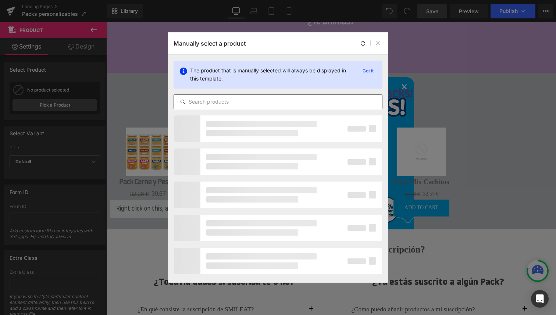
click at [211, 101] on input "text" at bounding box center [278, 101] width 208 height 9
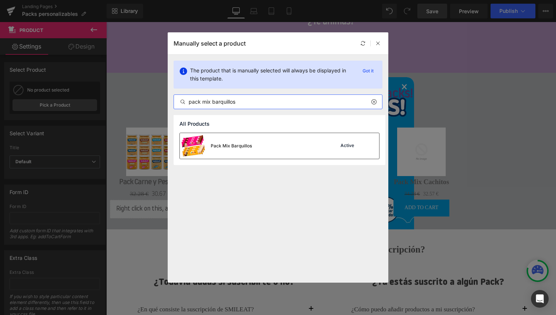
type input "pack mix barquillos"
click at [220, 147] on div "Pack Mix Barquillos" at bounding box center [231, 146] width 41 height 7
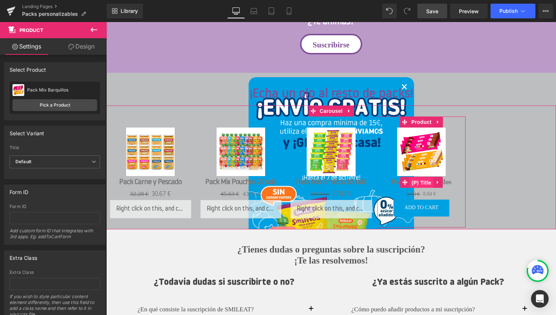
click at [417, 183] on span "(P) Title" at bounding box center [421, 182] width 24 height 11
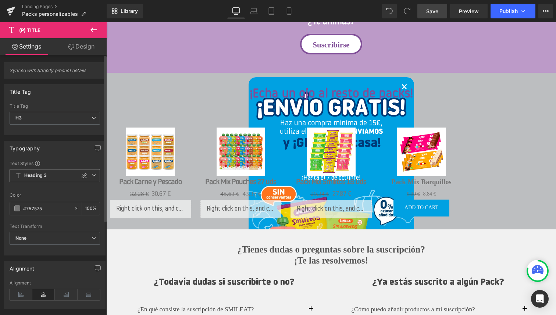
click at [55, 175] on span "Heading 3" at bounding box center [55, 175] width 90 height 13
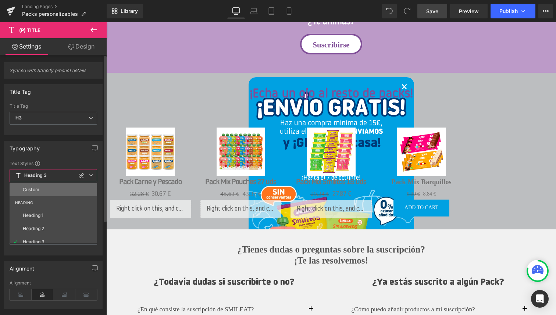
click at [46, 189] on li "Custom" at bounding box center [55, 189] width 91 height 13
type input "18.66"
type input "0"
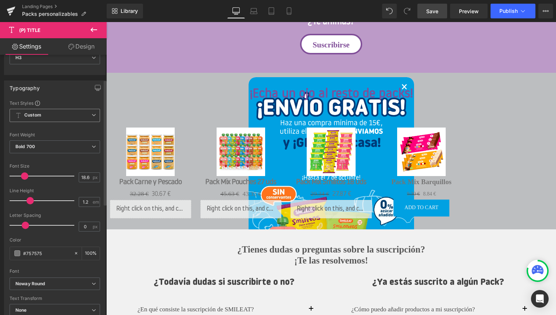
scroll to position [62, 0]
click at [86, 174] on input "18.66" at bounding box center [85, 175] width 13 height 9
type input "20"
click at [84, 225] on input "0" at bounding box center [85, 224] width 13 height 9
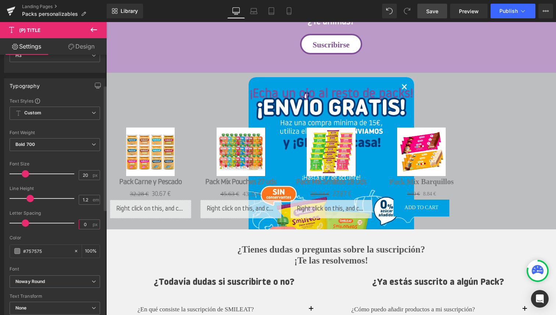
click at [84, 225] on input "0" at bounding box center [85, 224] width 13 height 9
click at [82, 223] on input "number" at bounding box center [85, 224] width 13 height 9
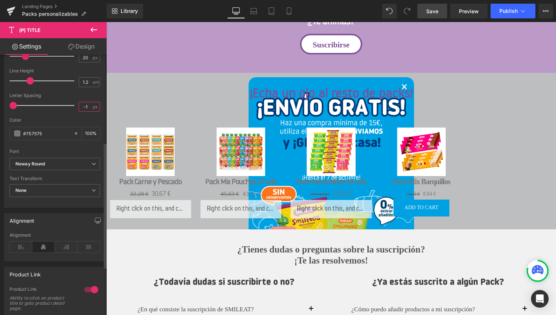
scroll to position [187, 0]
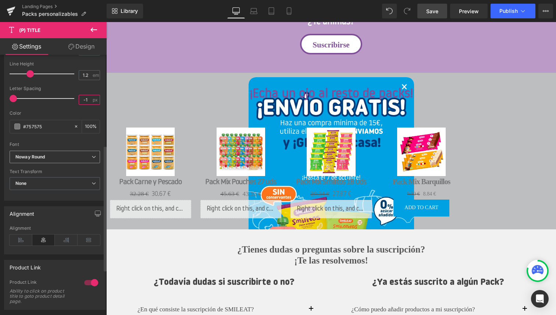
type input "-1"
click at [78, 159] on b "Noway Round" at bounding box center [53, 157] width 76 height 6
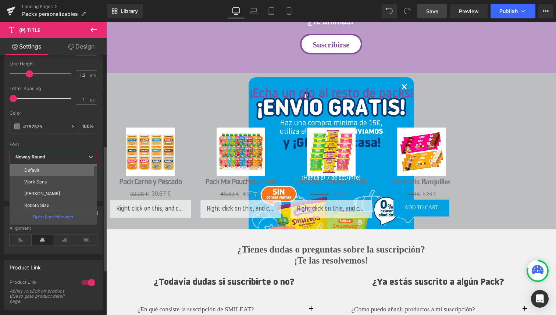
click at [62, 168] on li "Default" at bounding box center [55, 170] width 91 height 12
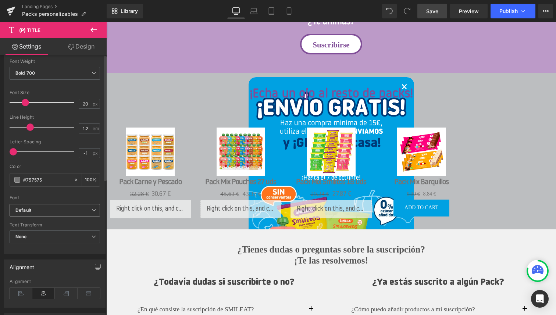
scroll to position [0, 0]
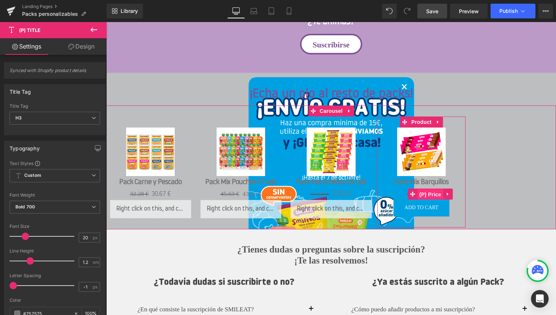
click at [430, 193] on span "(P) Price" at bounding box center [430, 194] width 26 height 11
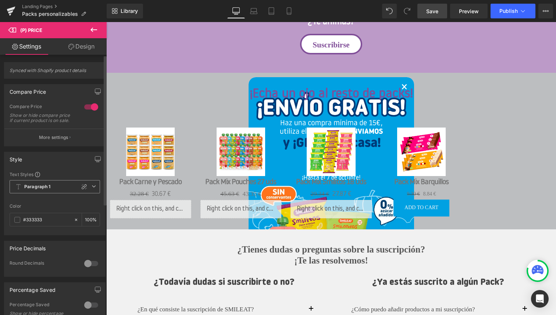
click at [35, 189] on b "Paragraph 1" at bounding box center [37, 187] width 26 height 6
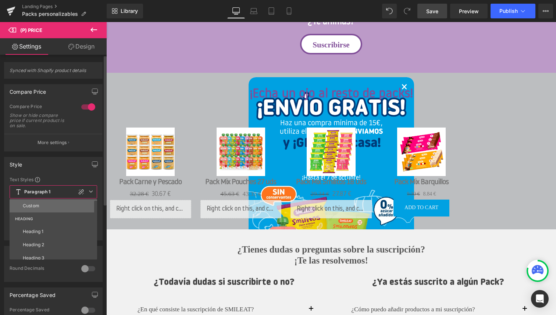
click at [35, 205] on div "Custom" at bounding box center [31, 205] width 17 height 5
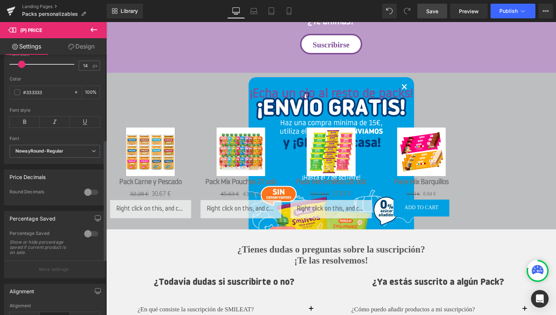
scroll to position [183, 0]
click at [49, 154] on b "NowayRound-Regular" at bounding box center [53, 151] width 76 height 6
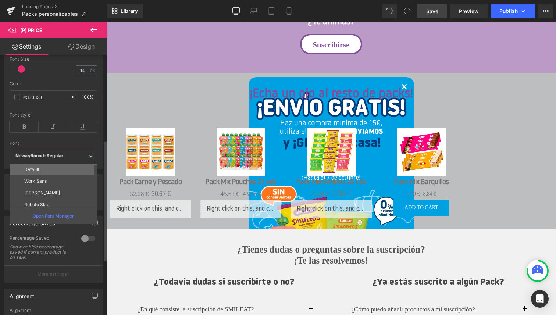
click at [45, 172] on li "Default" at bounding box center [55, 170] width 91 height 12
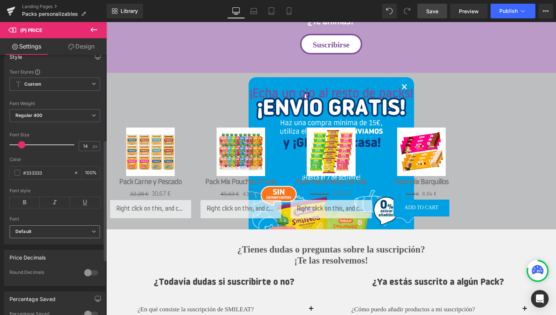
scroll to position [0, 0]
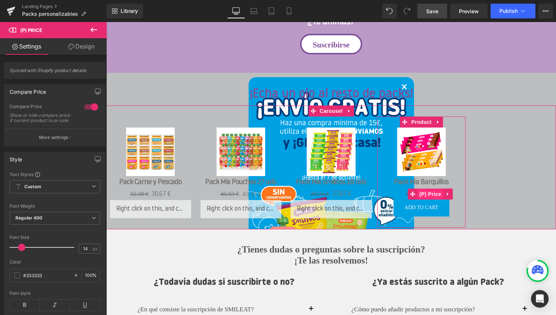
click at [426, 193] on span "(P) Price" at bounding box center [430, 194] width 26 height 11
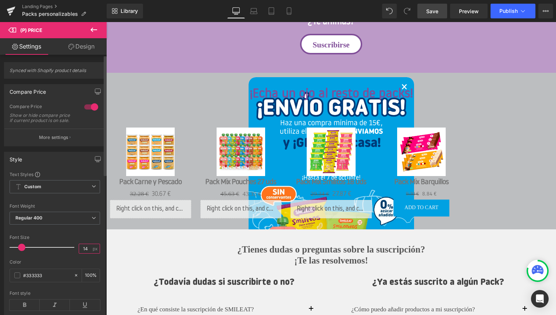
drag, startPoint x: 87, startPoint y: 254, endPoint x: 70, endPoint y: 250, distance: 17.5
click at [70, 250] on div "Font Size 14 px" at bounding box center [55, 247] width 90 height 25
type input "17"
click at [69, 240] on div "Font Size" at bounding box center [55, 237] width 90 height 5
click at [55, 140] on p "More settings" at bounding box center [53, 137] width 29 height 7
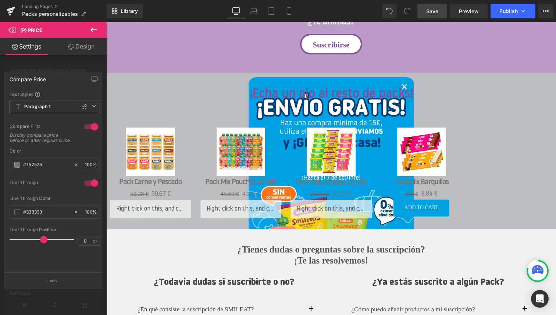
click at [61, 105] on span "Paragraph 1" at bounding box center [55, 106] width 90 height 13
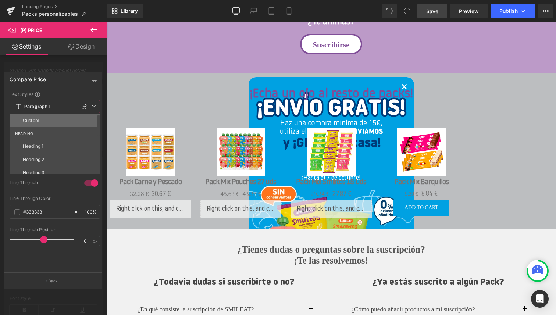
click at [52, 118] on li "Custom" at bounding box center [57, 120] width 94 height 13
type input "14"
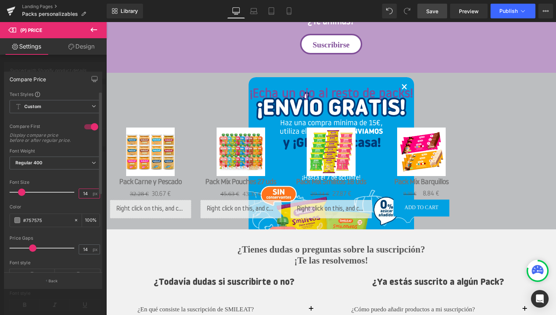
drag, startPoint x: 87, startPoint y: 197, endPoint x: 78, endPoint y: 196, distance: 9.3
click at [79, 196] on input "14" at bounding box center [85, 193] width 13 height 9
type input "17"
drag, startPoint x: 86, startPoint y: 255, endPoint x: 70, endPoint y: 255, distance: 16.2
click at [70, 255] on div "Price Gaps 14 px" at bounding box center [55, 248] width 90 height 25
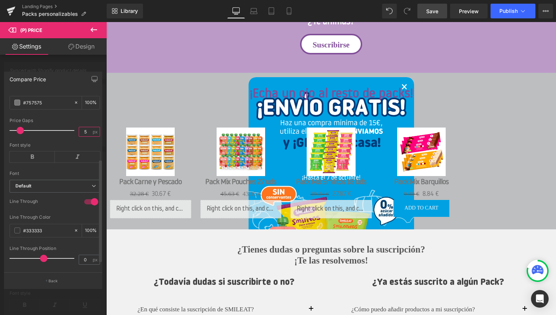
scroll to position [133, 0]
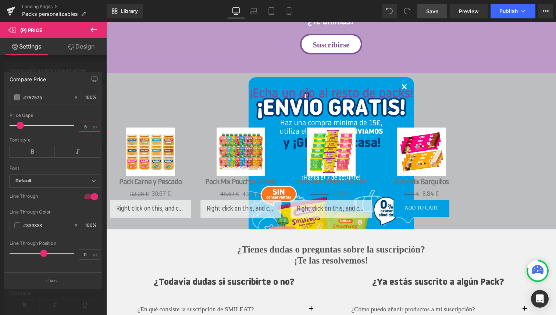
type input "5"
click at [95, 32] on icon at bounding box center [93, 29] width 9 height 9
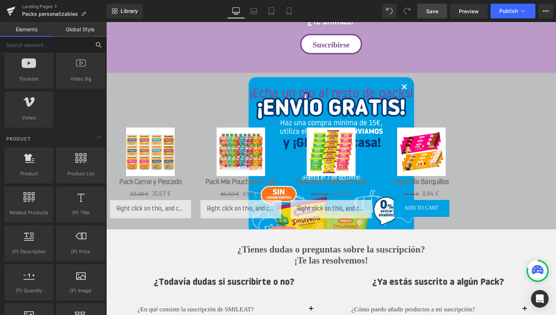
click at [43, 43] on input "text" at bounding box center [45, 45] width 90 height 16
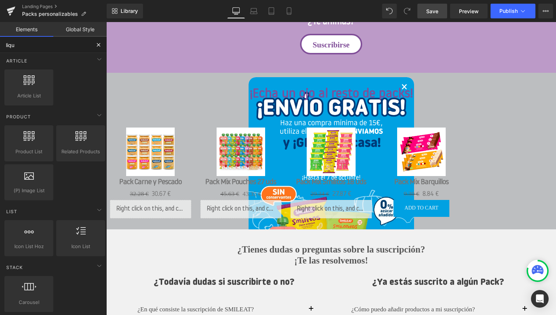
scroll to position [0, 0]
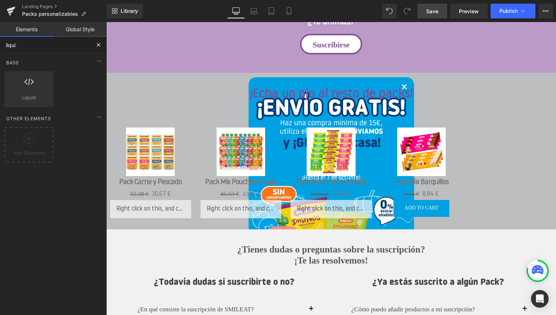
type input "liquid"
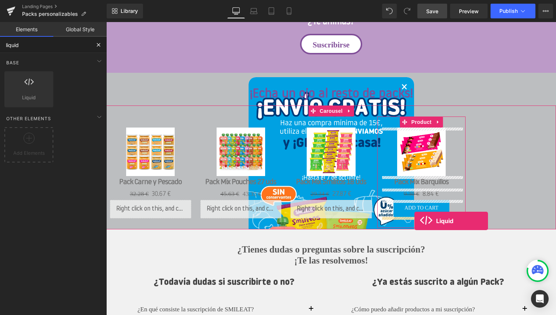
drag, startPoint x: 143, startPoint y: 107, endPoint x: 414, endPoint y: 221, distance: 294.3
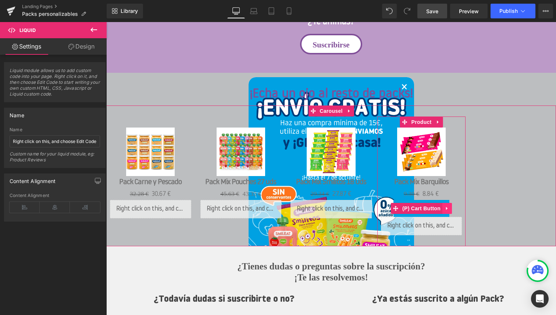
click at [446, 208] on icon at bounding box center [446, 208] width 1 height 3
click at [452, 209] on icon at bounding box center [451, 208] width 5 height 6
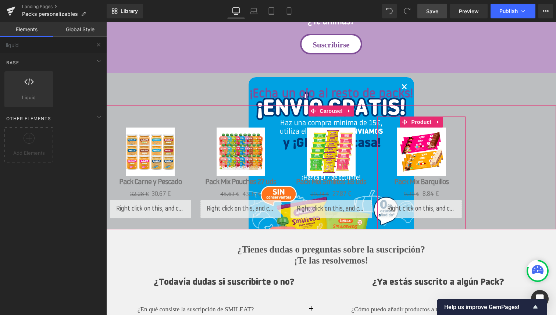
click at [432, 204] on div "Liquid" at bounding box center [421, 209] width 81 height 18
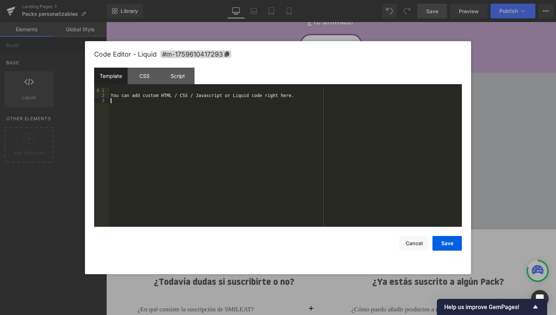
click at [204, 117] on div "You can add custom HTML / CSS / Javascript or Liquid code right here." at bounding box center [285, 162] width 352 height 149
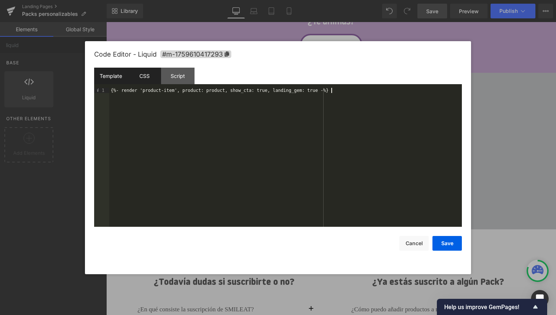
click at [152, 78] on div "CSS" at bounding box center [144, 76] width 33 height 17
click at [163, 93] on div "#m-1759610417293 { }" at bounding box center [285, 162] width 352 height 149
click at [163, 91] on div "#m-1759610417293 { }" at bounding box center [285, 162] width 352 height 149
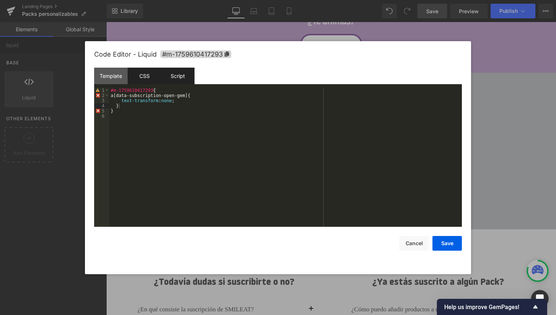
click at [176, 76] on div "Script" at bounding box center [177, 76] width 33 height 17
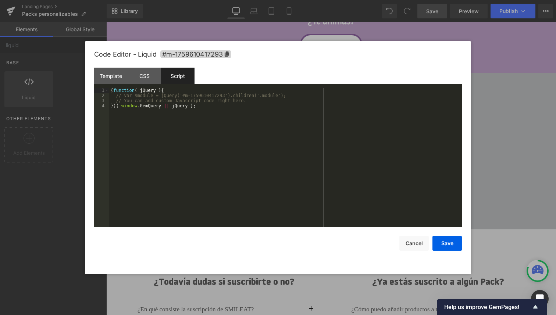
click at [174, 127] on div "( function ( jQuery ) { // var $module = jQuery('#m-1759610417293').children('.…" at bounding box center [285, 162] width 352 height 149
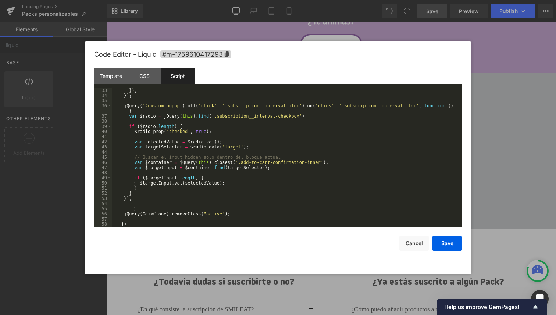
scroll to position [165, 0]
click at [448, 242] on button "Save" at bounding box center [446, 243] width 29 height 15
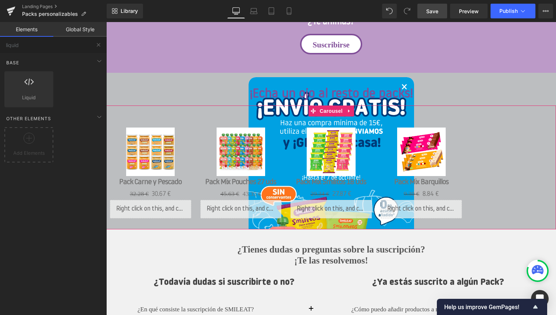
click at [479, 148] on div "Sale Off (P) Image Pack Carne y Pescado (P) Title 32.28 € 30.67 € (P) Price Liq…" at bounding box center [330, 172] width 449 height 113
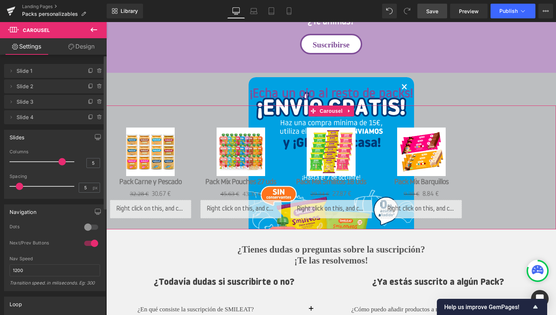
click at [68, 58] on div "Delete Cancel Slide 1 Slide 1 Name Slide 1 Delete Cancel Slide 2 Slide 2 Name S…" at bounding box center [55, 91] width 110 height 68
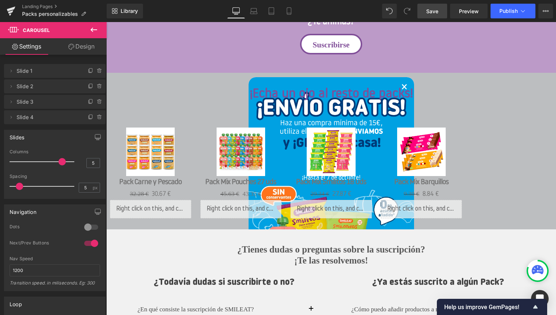
click at [97, 28] on icon at bounding box center [93, 29] width 9 height 9
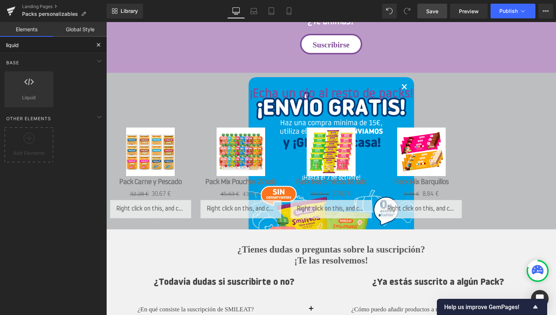
drag, startPoint x: 28, startPoint y: 45, endPoint x: 3, endPoint y: 44, distance: 25.7
click at [3, 44] on input "liquid" at bounding box center [45, 45] width 90 height 16
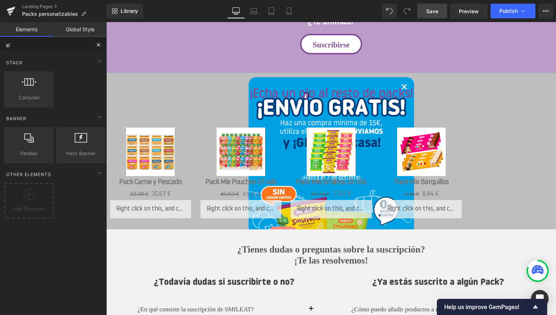
type input "s"
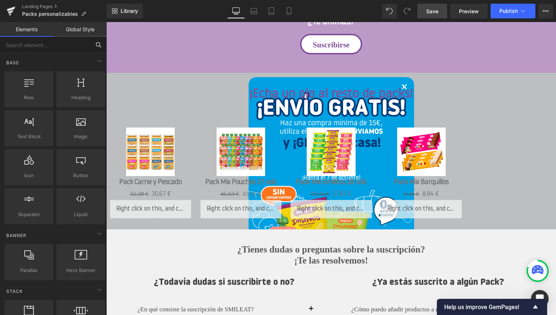
click at [46, 44] on input "text" at bounding box center [45, 45] width 90 height 16
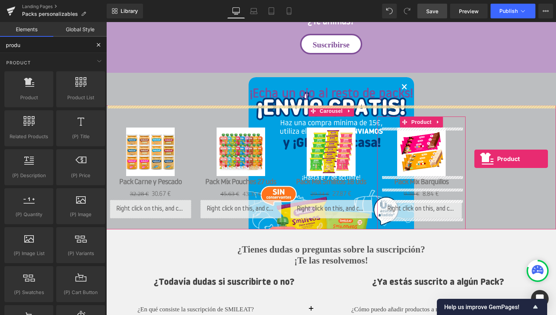
drag, startPoint x: 140, startPoint y: 110, endPoint x: 474, endPoint y: 159, distance: 337.9
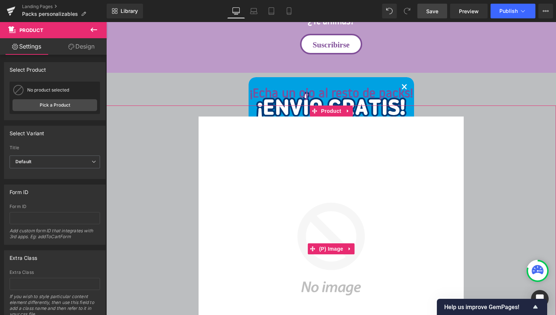
type input "prod"
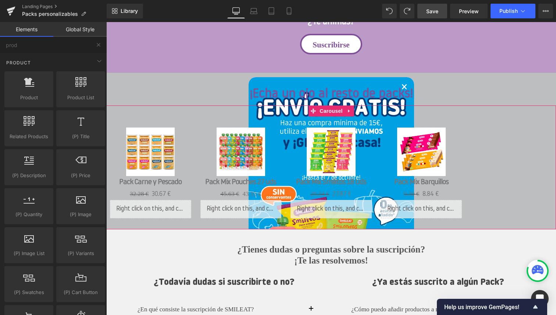
click at [496, 134] on div "Sale Off (P) Image Pack Carne y Pescado (P) Title 32.28 € 30.67 € (P) Price Liq…" at bounding box center [330, 172] width 449 height 113
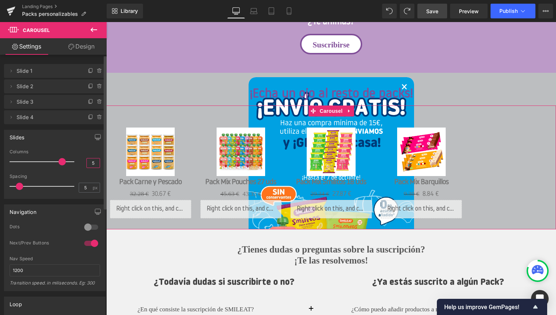
scroll to position [0, 0]
drag, startPoint x: 94, startPoint y: 164, endPoint x: 83, endPoint y: 162, distance: 10.8
click at [86, 162] on div "5" at bounding box center [93, 163] width 14 height 10
click at [76, 151] on div "Columns" at bounding box center [55, 151] width 90 height 5
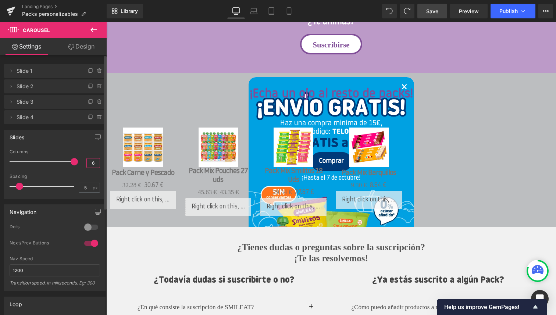
drag, startPoint x: 93, startPoint y: 165, endPoint x: 86, endPoint y: 164, distance: 6.9
click at [87, 164] on input "6" at bounding box center [93, 162] width 13 height 9
type input "5"
click at [77, 143] on div "Slides" at bounding box center [54, 137] width 101 height 14
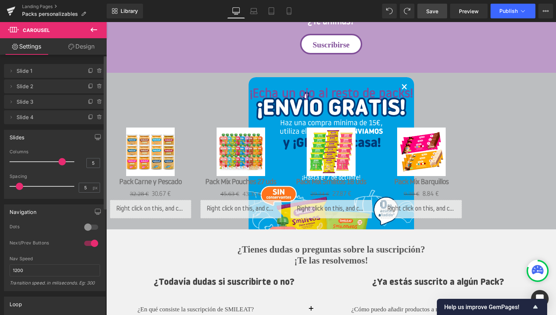
click at [40, 61] on div "Delete Cancel Slide 1 Slide 1 Name Slide 1 Delete Cancel Slide 2 Slide 2 Name S…" at bounding box center [55, 91] width 110 height 68
click at [12, 119] on icon at bounding box center [11, 117] width 6 height 6
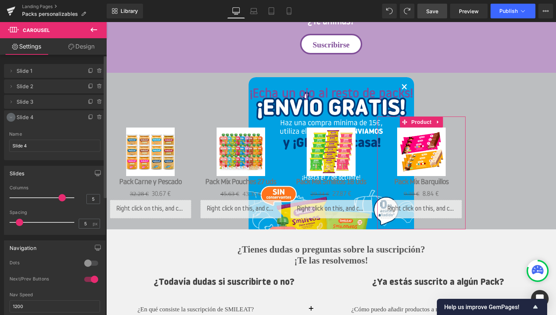
click at [10, 114] on icon at bounding box center [11, 117] width 6 height 6
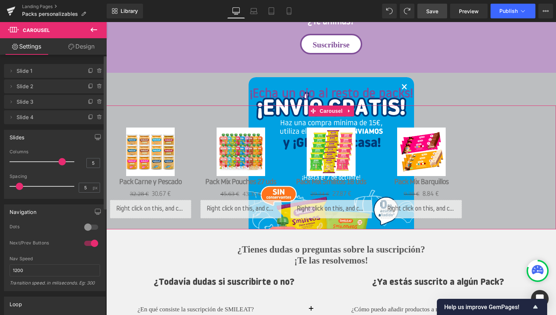
click at [34, 128] on div "Slides 5 Columns 5 3 Columns 3 3 Columns 3 1 Columns 1 5px Spacing 5 px 5px Spa…" at bounding box center [55, 161] width 110 height 75
click at [424, 119] on span "Product" at bounding box center [421, 121] width 24 height 11
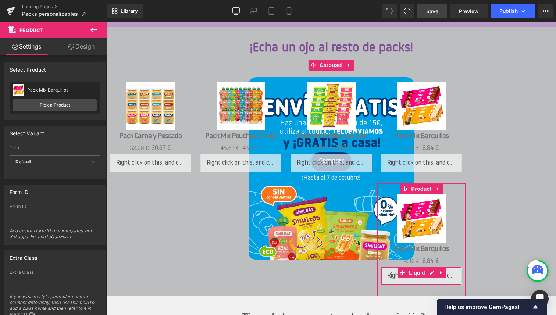
scroll to position [632, 0]
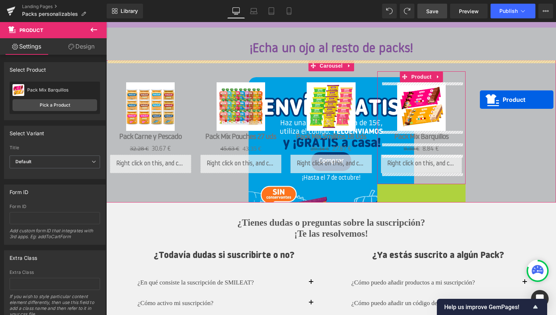
drag, startPoint x: 406, startPoint y: 190, endPoint x: 476, endPoint y: 100, distance: 114.1
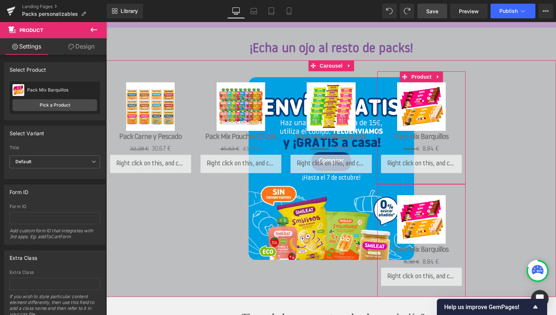
type input "prd"
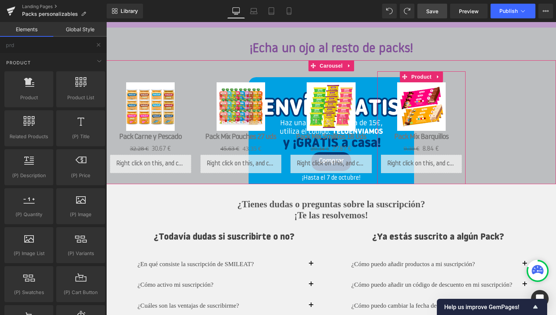
click at [476, 100] on div "Sale Off (P) Image Pack Carne y Pescado (P) Title 32.28 € 30.67 € (P) Price Liq…" at bounding box center [330, 127] width 449 height 113
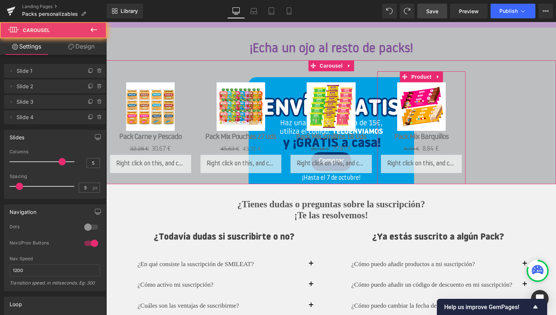
click at [476, 100] on div "Sale Off (P) Image Pack Carne y Pescado (P) Title 32.28 € 30.67 € (P) Price Liq…" at bounding box center [330, 127] width 449 height 113
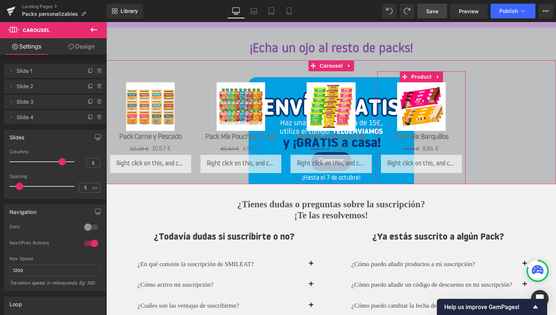
click at [476, 100] on div "Sale Off (P) Image Pack Carne y Pescado (P) Title 32.28 € 30.67 € (P) Price Liq…" at bounding box center [330, 127] width 449 height 113
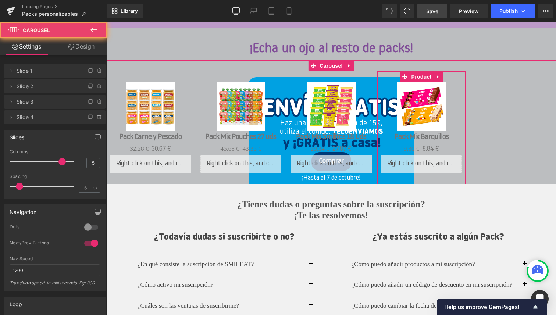
click at [476, 100] on div "Sale Off (P) Image Pack Carne y Pescado (P) Title 32.28 € 30.67 € (P) Price Liq…" at bounding box center [330, 127] width 449 height 113
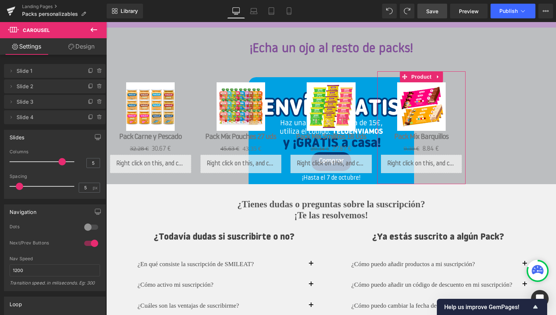
click at [437, 11] on span "Save" at bounding box center [432, 11] width 12 height 8
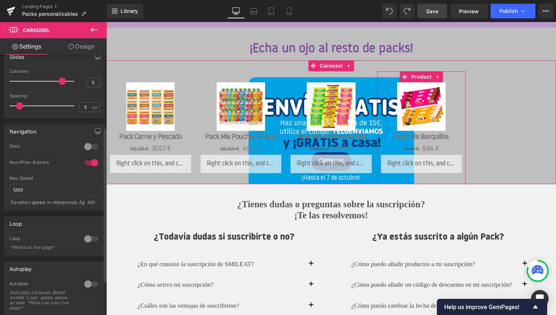
scroll to position [0, 0]
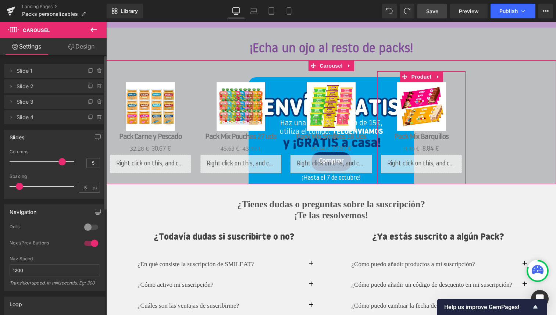
click at [90, 59] on div "Delete Cancel Slide 1 Slide 1 Name Slide 1 Delete Cancel Slide 2 Slide 2 Name S…" at bounding box center [55, 91] width 110 height 68
click at [88, 117] on icon at bounding box center [91, 117] width 6 height 6
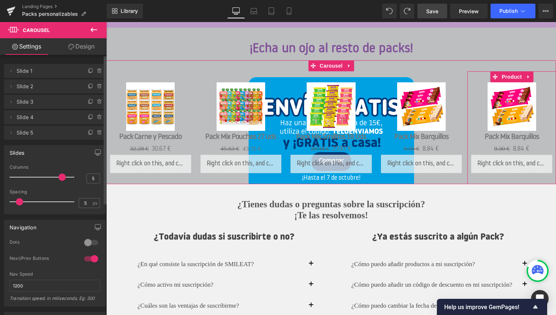
click at [30, 137] on span "Slide 5" at bounding box center [48, 133] width 62 height 14
click at [513, 75] on span "Product" at bounding box center [511, 76] width 24 height 11
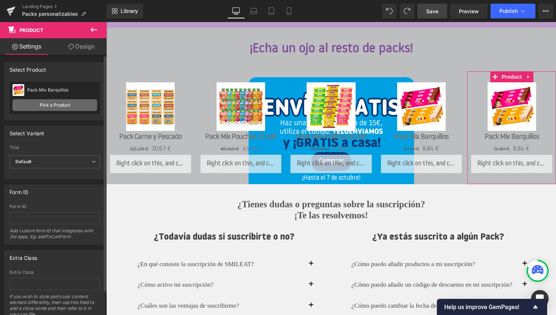
click at [67, 105] on link "Pick a Product" at bounding box center [54, 105] width 85 height 12
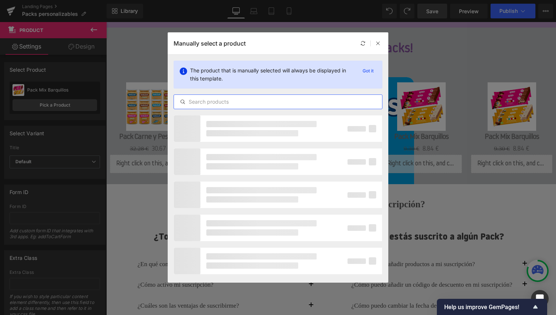
click at [232, 104] on input "text" at bounding box center [278, 101] width 208 height 9
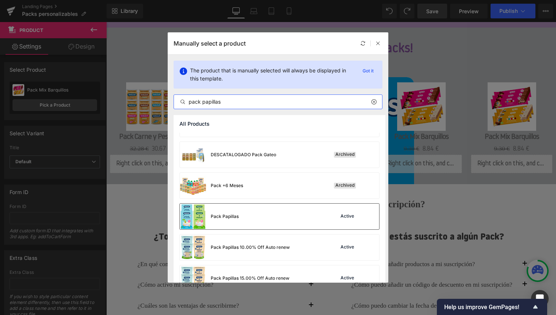
scroll to position [25, 0]
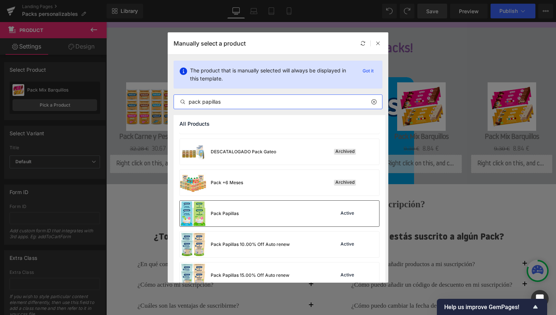
type input "pack papillas"
click at [242, 210] on div "Pack Papillas Active" at bounding box center [279, 214] width 199 height 26
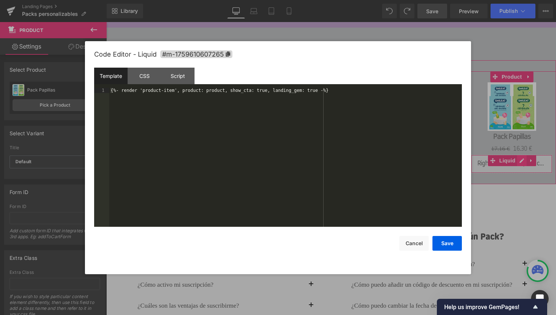
click at [519, 161] on div "Liquid" at bounding box center [511, 164] width 81 height 18
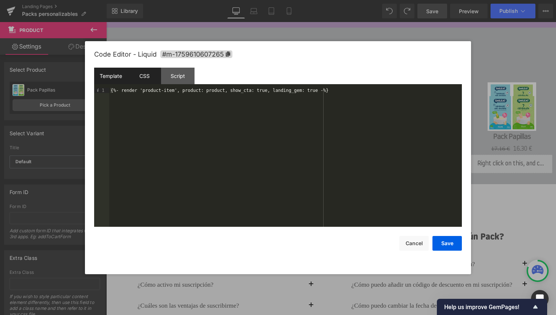
click at [150, 75] on div "CSS" at bounding box center [144, 76] width 33 height 17
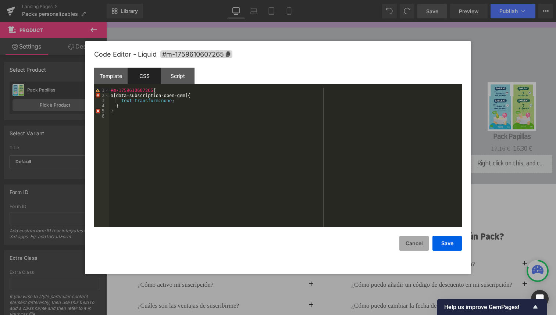
click at [408, 244] on button "Cancel" at bounding box center [413, 243] width 29 height 15
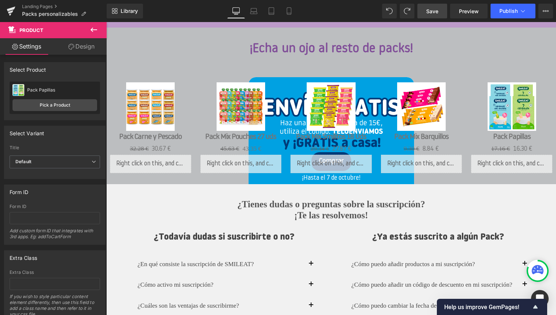
click at [92, 28] on icon at bounding box center [93, 30] width 7 height 4
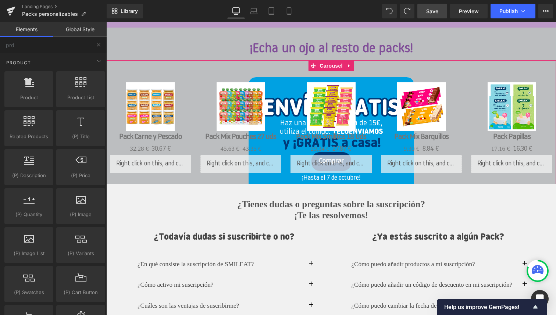
click at [171, 66] on div "Sale Off (P) Image Pack Carne y Pescado (P) Title 32.28 € 30.67 € (P) Price Liq…" at bounding box center [330, 122] width 449 height 124
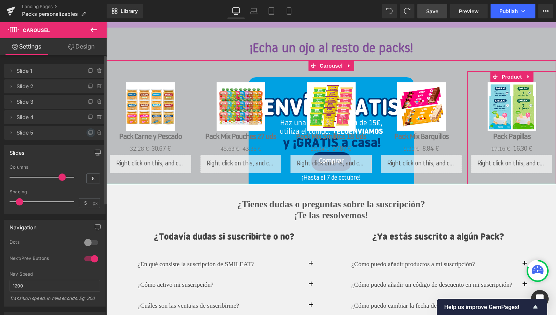
drag, startPoint x: 89, startPoint y: 133, endPoint x: 384, endPoint y: 35, distance: 311.8
click at [89, 133] on icon at bounding box center [90, 132] width 3 height 4
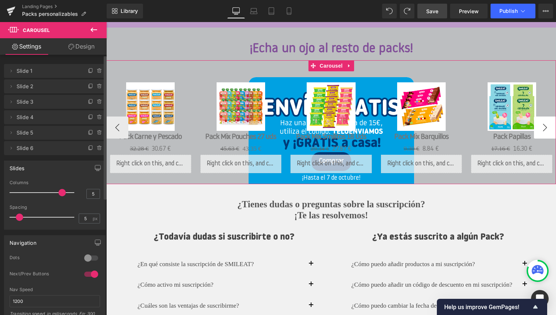
click at [544, 124] on button "›" at bounding box center [545, 127] width 22 height 22
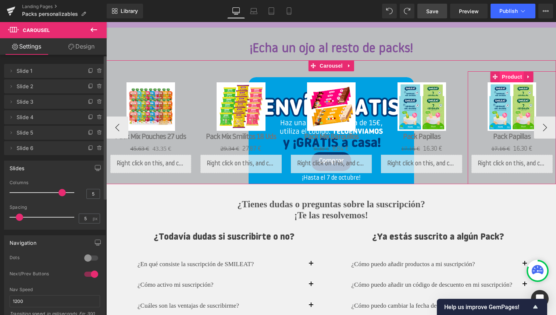
click at [510, 75] on span "Product" at bounding box center [512, 76] width 24 height 11
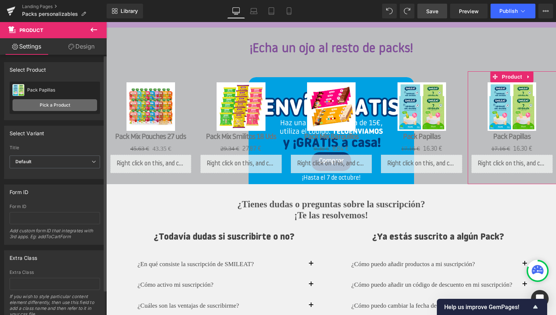
click at [68, 106] on link "Pick a Product" at bounding box center [54, 105] width 85 height 12
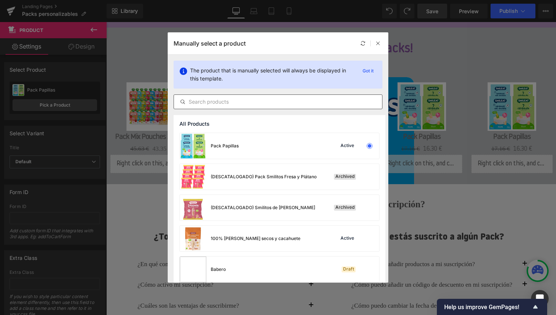
click at [226, 101] on input "text" at bounding box center [278, 101] width 208 height 9
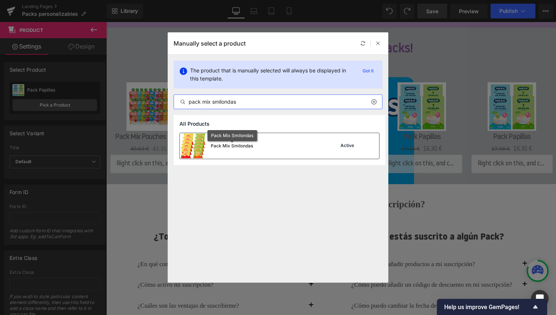
type input "pack mix smilondas"
click at [226, 145] on div "Pack Mix Smilondas" at bounding box center [232, 146] width 42 height 7
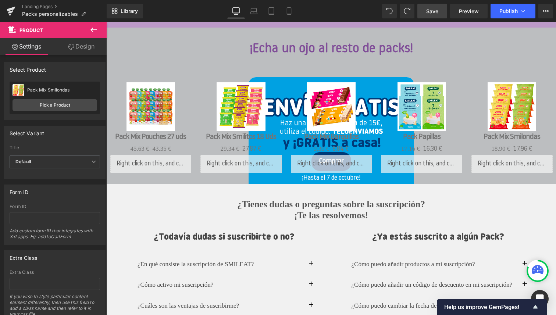
click at [92, 29] on icon at bounding box center [93, 30] width 7 height 4
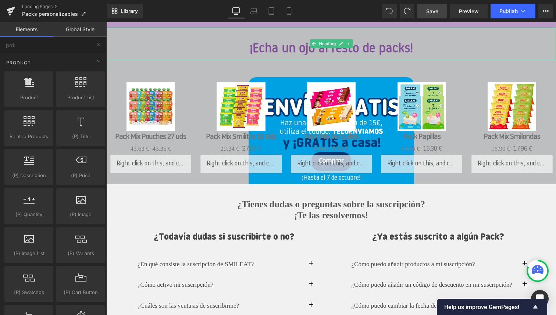
click at [217, 36] on div "¡Echa un ojo al resto de packs!" at bounding box center [330, 44] width 449 height 33
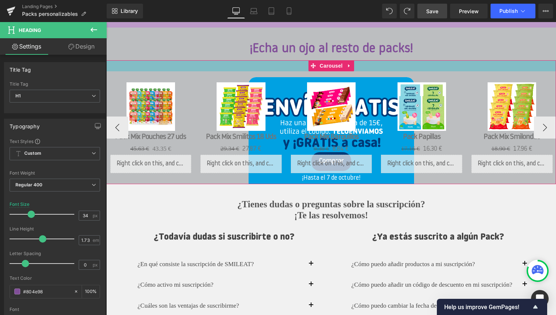
click at [193, 67] on div at bounding box center [330, 65] width 449 height 11
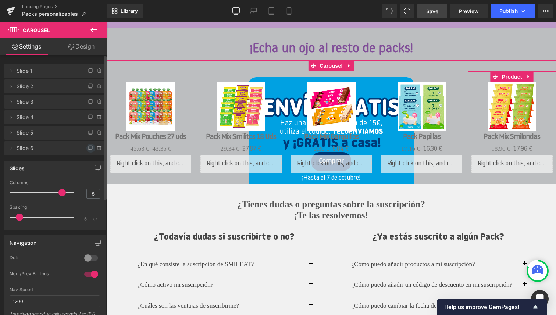
click at [88, 148] on icon at bounding box center [91, 148] width 6 height 6
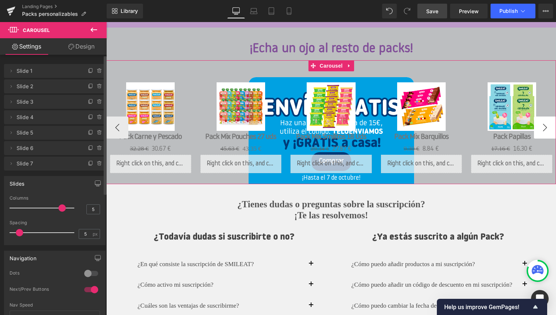
click at [545, 129] on button "›" at bounding box center [545, 127] width 22 height 22
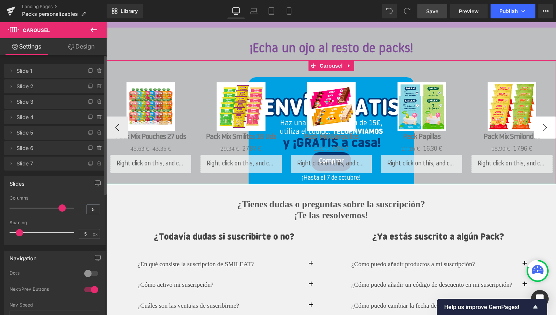
click at [545, 129] on button "›" at bounding box center [545, 127] width 22 height 22
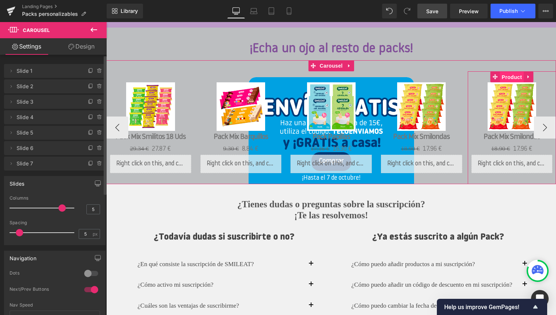
click at [512, 78] on span "Product" at bounding box center [511, 77] width 24 height 11
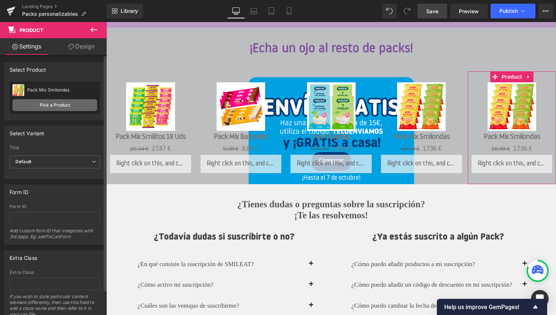
click at [64, 105] on link "Pick a Product" at bounding box center [54, 105] width 85 height 12
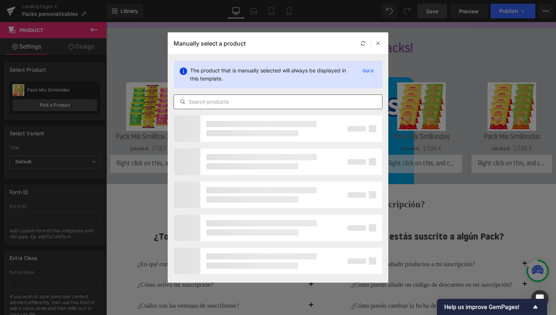
click at [209, 103] on input "text" at bounding box center [278, 101] width 208 height 9
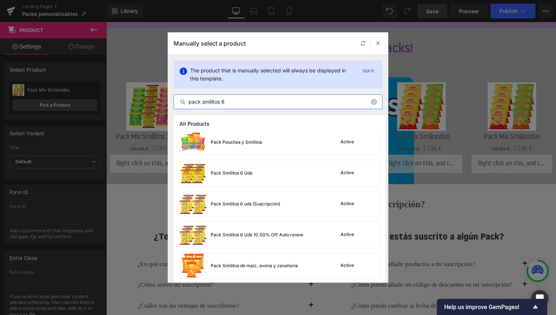
scroll to position [315, 0]
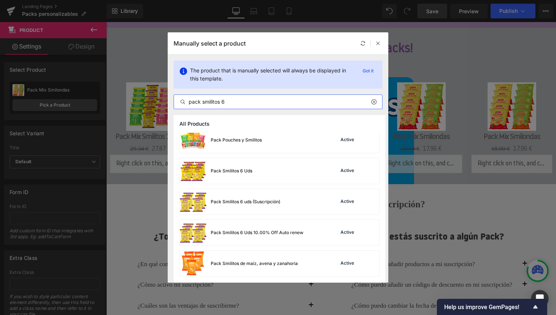
type input "pack smilitos 6"
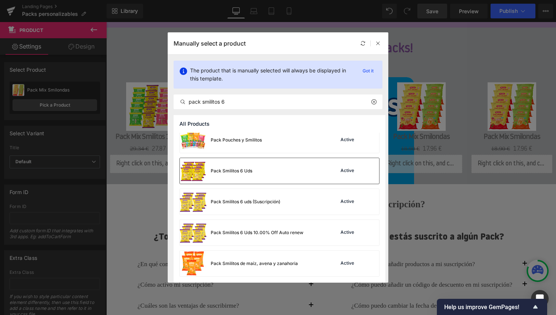
click at [254, 171] on div "Pack Smilitos 6 Uds Active" at bounding box center [279, 171] width 199 height 26
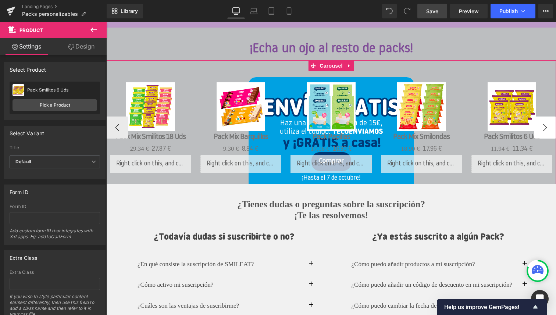
click at [544, 128] on button "›" at bounding box center [545, 127] width 22 height 22
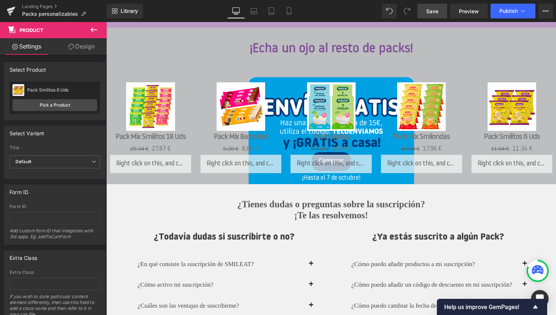
click at [93, 32] on icon at bounding box center [93, 29] width 9 height 9
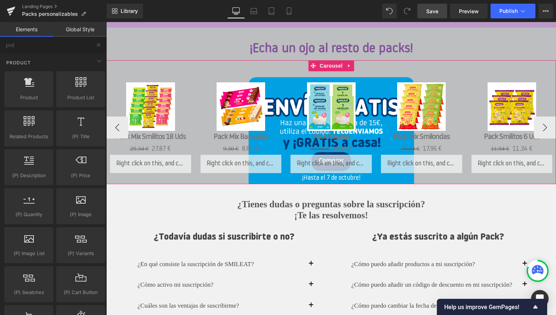
click at [211, 67] on div "Sale Off (P) Image Pack Carne y Pescado (P) Title 32.28 € 30.67 € (P) Price Liq…" at bounding box center [330, 122] width 449 height 124
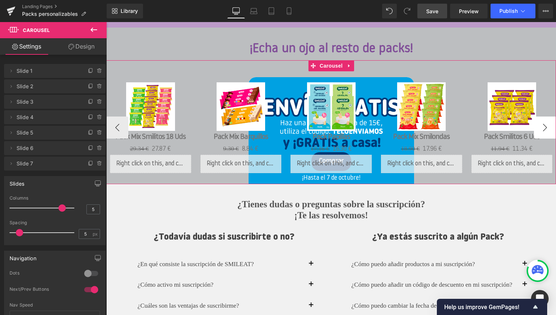
click at [543, 123] on button "›" at bounding box center [545, 127] width 22 height 22
click at [543, 130] on button "›" at bounding box center [545, 127] width 22 height 22
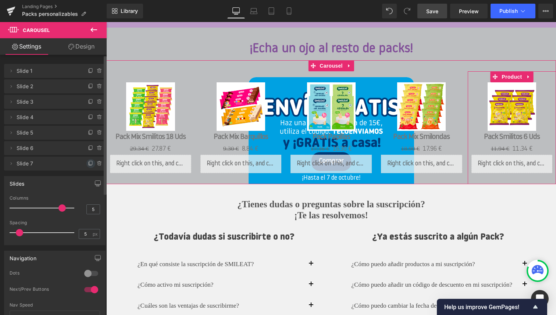
click at [88, 163] on icon at bounding box center [91, 164] width 6 height 6
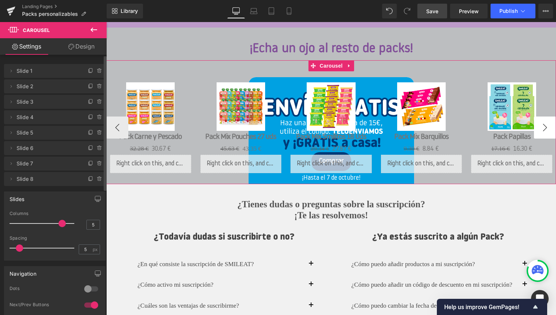
click at [543, 130] on button "›" at bounding box center [545, 127] width 22 height 22
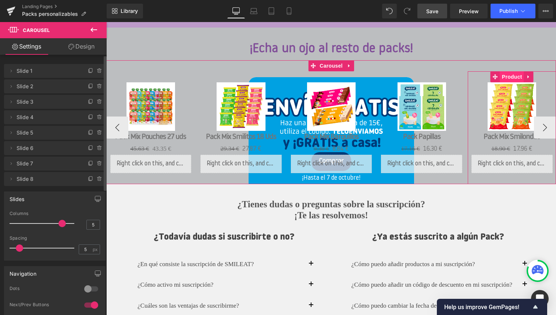
click at [510, 77] on span "Product" at bounding box center [512, 76] width 24 height 11
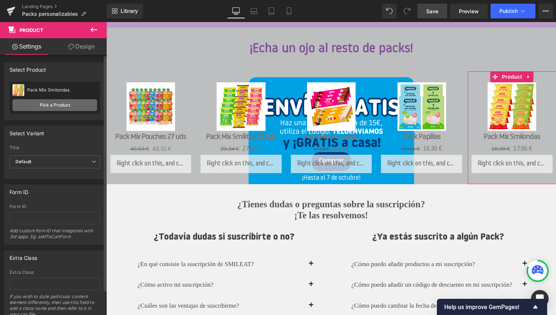
click at [43, 104] on link "Pick a Product" at bounding box center [54, 105] width 85 height 12
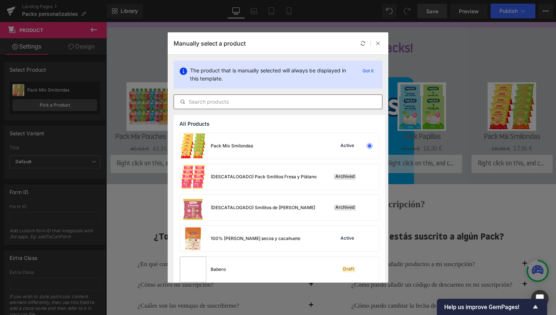
click at [215, 100] on input "text" at bounding box center [278, 101] width 208 height 9
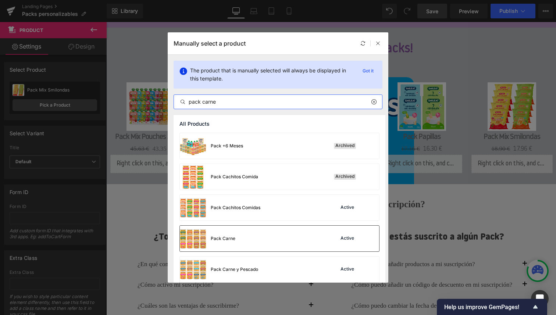
type input "pack carne"
click at [245, 235] on div "Pack Carne Active" at bounding box center [279, 239] width 199 height 26
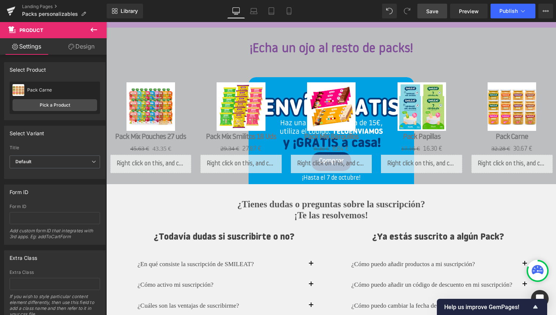
click at [436, 12] on span "Save" at bounding box center [432, 11] width 12 height 8
click at [469, 13] on span "Preview" at bounding box center [469, 11] width 20 height 8
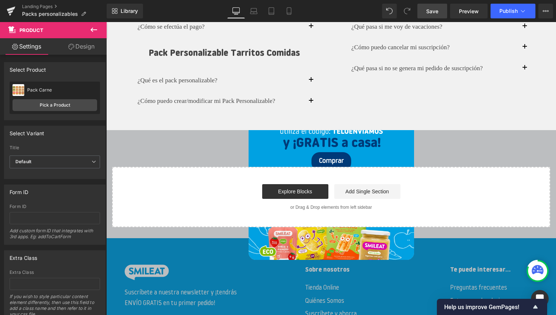
scroll to position [1101, 0]
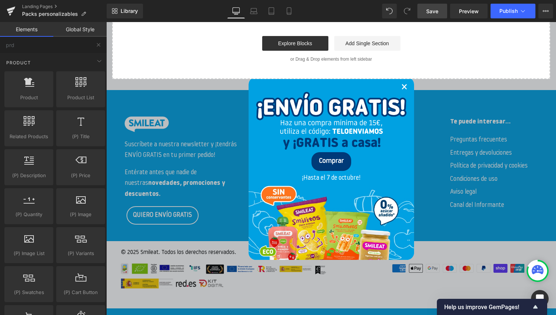
click at [402, 88] on link "×" at bounding box center [404, 88] width 6 height 22
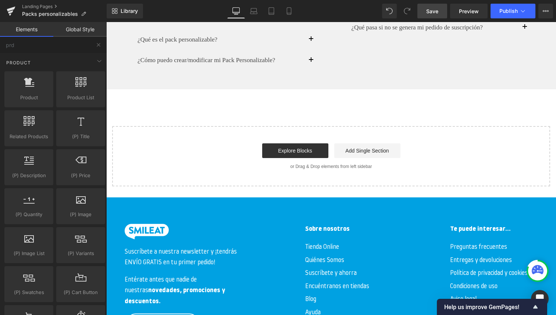
scroll to position [1005, 0]
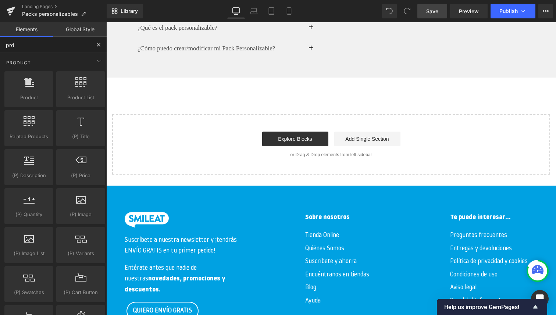
click at [41, 47] on input "prd" at bounding box center [45, 45] width 90 height 16
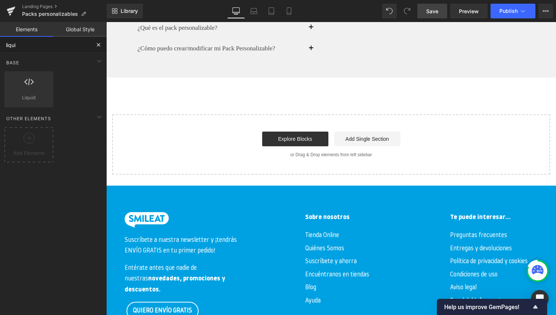
type input "liquid"
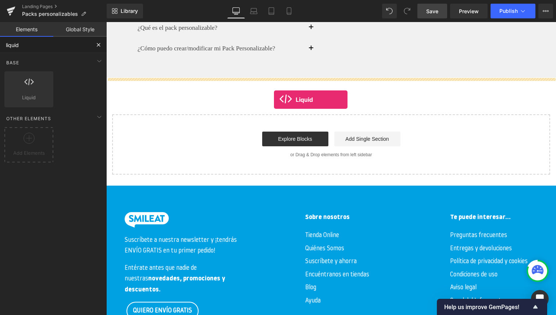
drag, startPoint x: 138, startPoint y: 110, endPoint x: 274, endPoint y: 100, distance: 136.0
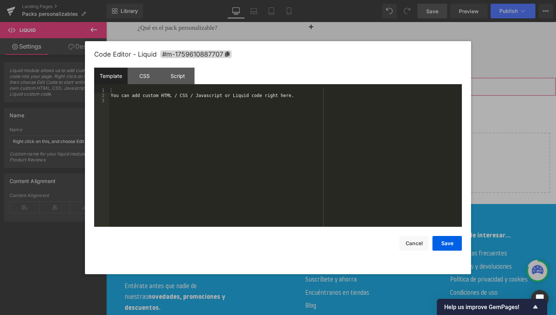
click at [340, 82] on div "Liquid" at bounding box center [330, 87] width 449 height 18
click at [202, 114] on div "You can add custom HTML / CSS / Javascript or Liquid code right here." at bounding box center [285, 162] width 352 height 149
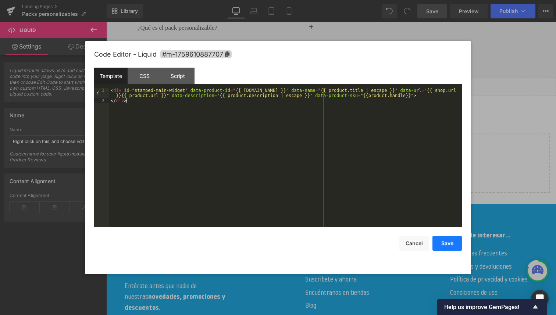
click at [447, 243] on button "Save" at bounding box center [446, 243] width 29 height 15
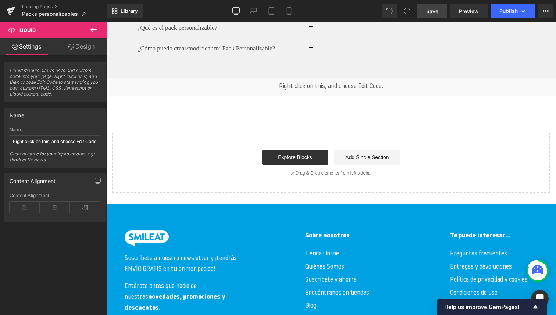
click at [93, 30] on icon at bounding box center [93, 29] width 9 height 9
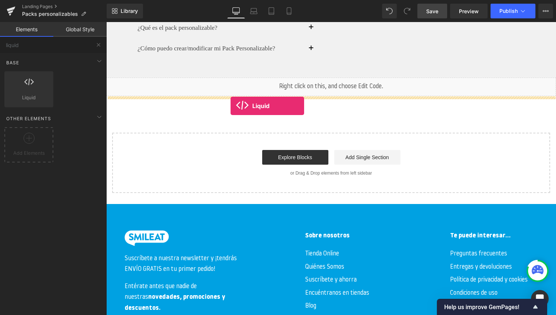
drag, startPoint x: 132, startPoint y: 117, endPoint x: 230, endPoint y: 106, distance: 99.1
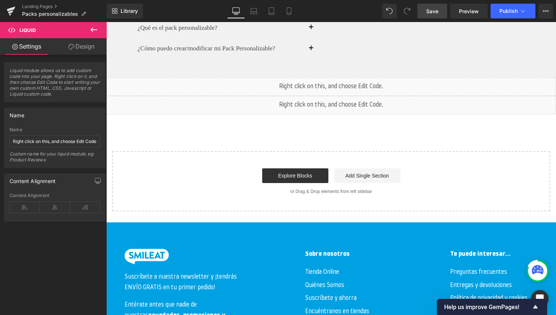
click at [342, 104] on div "Liquid" at bounding box center [330, 105] width 449 height 18
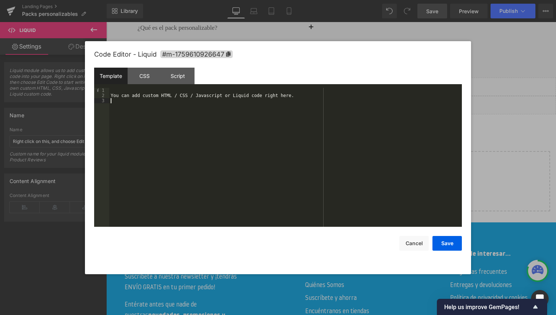
click at [192, 122] on div "You can add custom HTML / CSS / Javascript or Liquid code right here." at bounding box center [285, 162] width 352 height 149
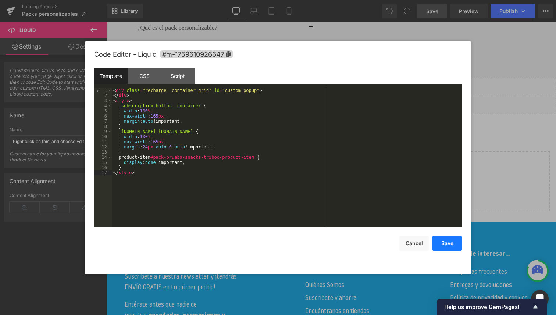
click at [444, 242] on button "Save" at bounding box center [446, 243] width 29 height 15
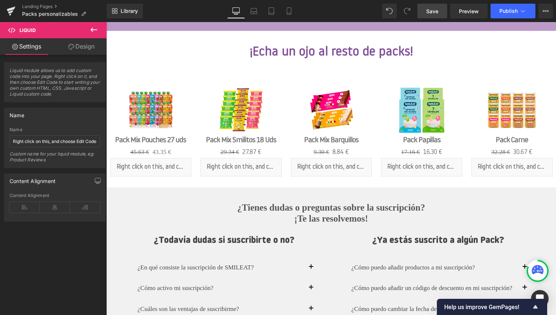
scroll to position [628, 0]
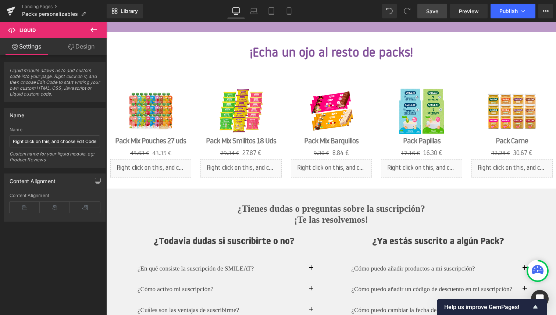
click at [434, 13] on span "Save" at bounding box center [432, 11] width 12 height 8
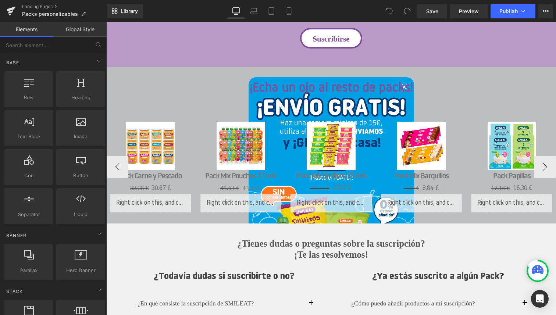
scroll to position [592, 0]
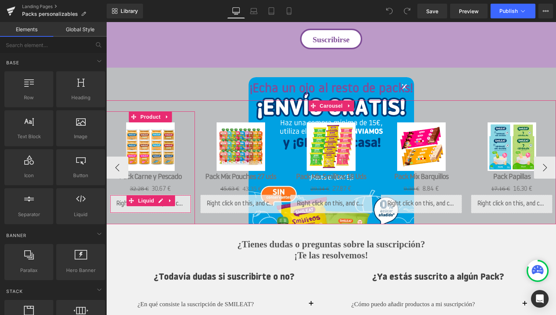
click at [163, 208] on div "Liquid" at bounding box center [150, 204] width 81 height 18
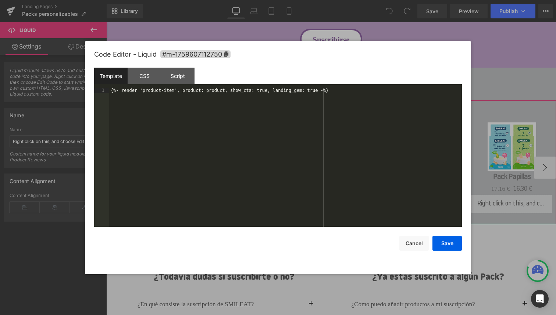
click at [159, 201] on div "Liquid" at bounding box center [150, 204] width 81 height 18
click at [149, 76] on div "CSS" at bounding box center [144, 76] width 33 height 17
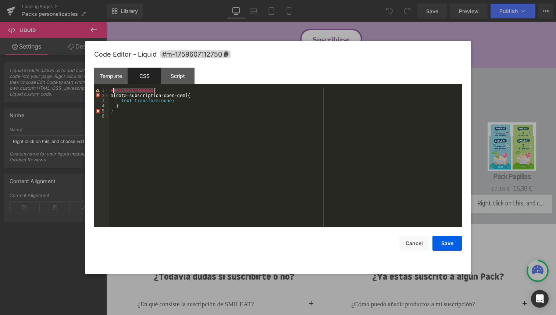
drag, startPoint x: 153, startPoint y: 89, endPoint x: 113, endPoint y: 89, distance: 40.1
click at [113, 89] on div "#m-1742757100565 { a[data-subscription-open-gem]{ text-transform : none ; } }" at bounding box center [285, 162] width 352 height 149
click at [447, 243] on button "Save" at bounding box center [446, 243] width 29 height 15
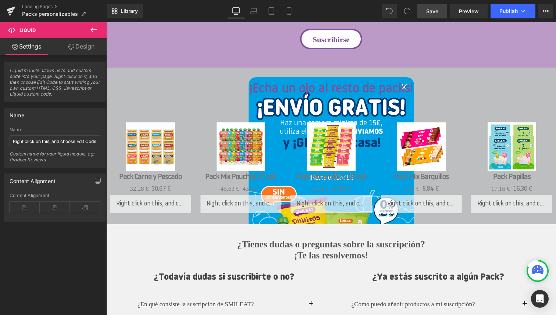
click at [431, 10] on span "Save" at bounding box center [432, 11] width 12 height 8
